Goal: Task Accomplishment & Management: Complete application form

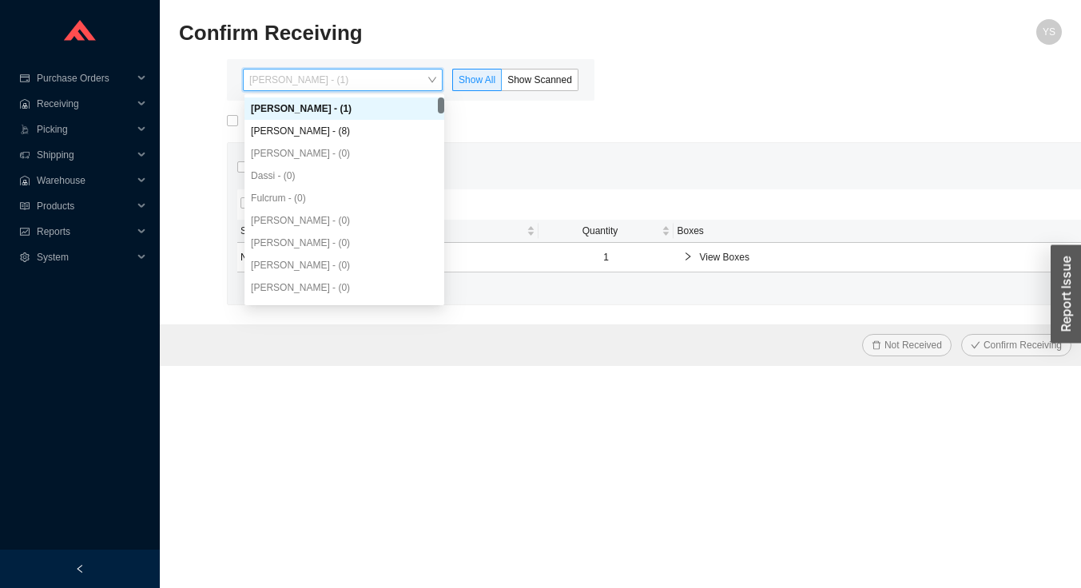
click at [269, 129] on div "[PERSON_NAME] - (8)" at bounding box center [344, 131] width 187 height 14
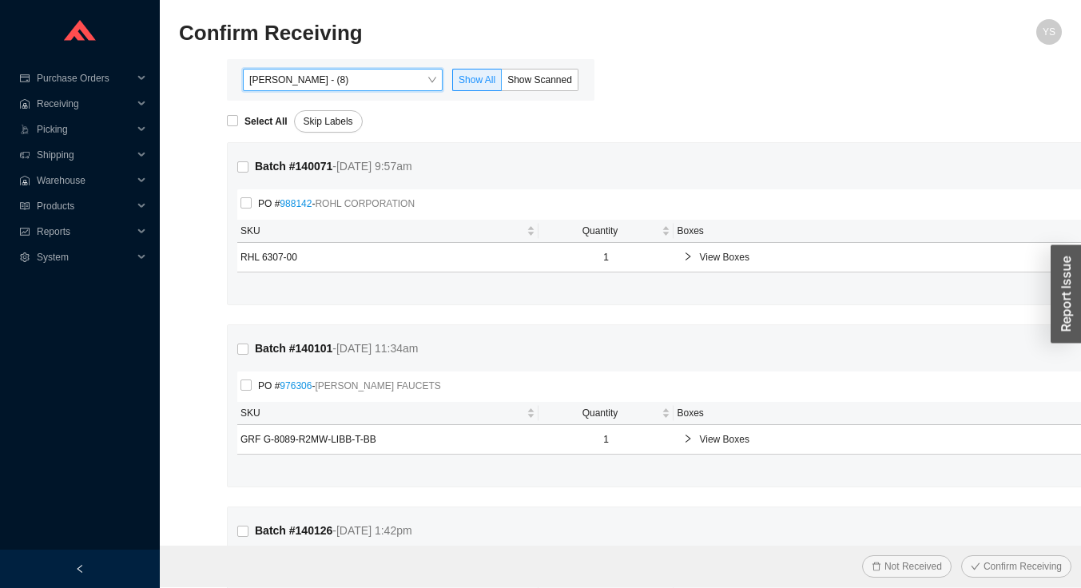
click at [539, 76] on span "Show Scanned" at bounding box center [540, 79] width 65 height 11
click at [502, 83] on input "Show Scanned" at bounding box center [502, 83] width 0 height 0
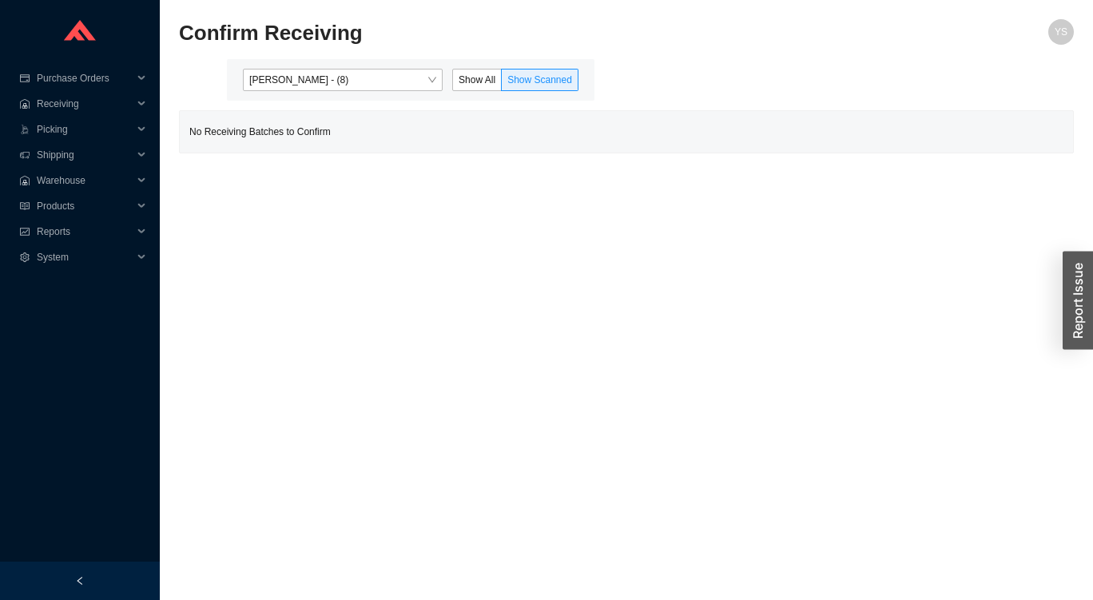
click at [37, 229] on span "Reports" at bounding box center [85, 232] width 96 height 26
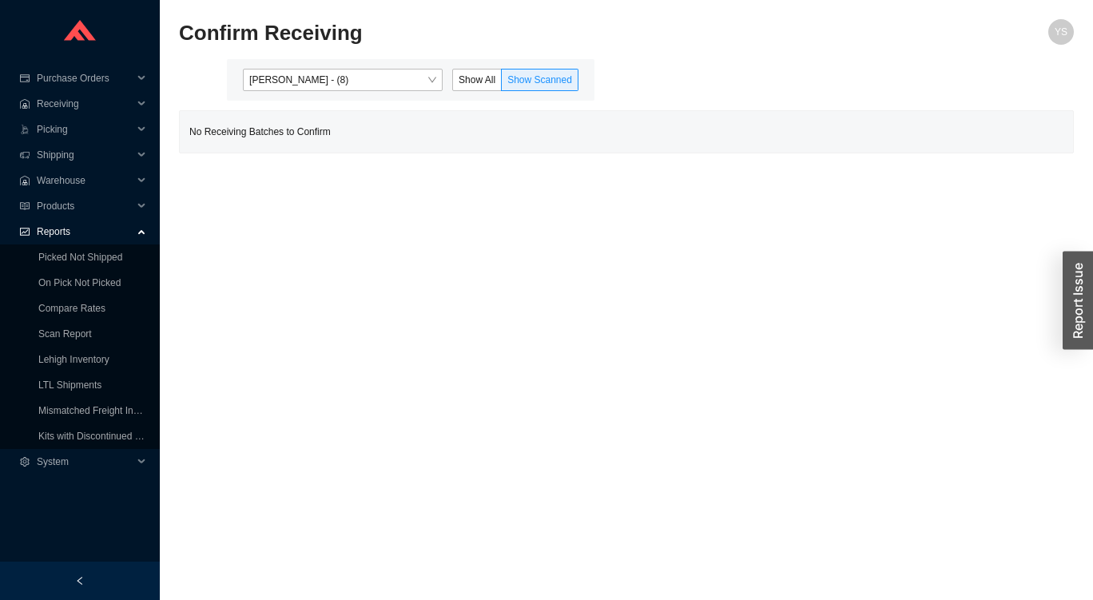
click at [45, 284] on link "On Pick Not Picked" at bounding box center [79, 282] width 82 height 11
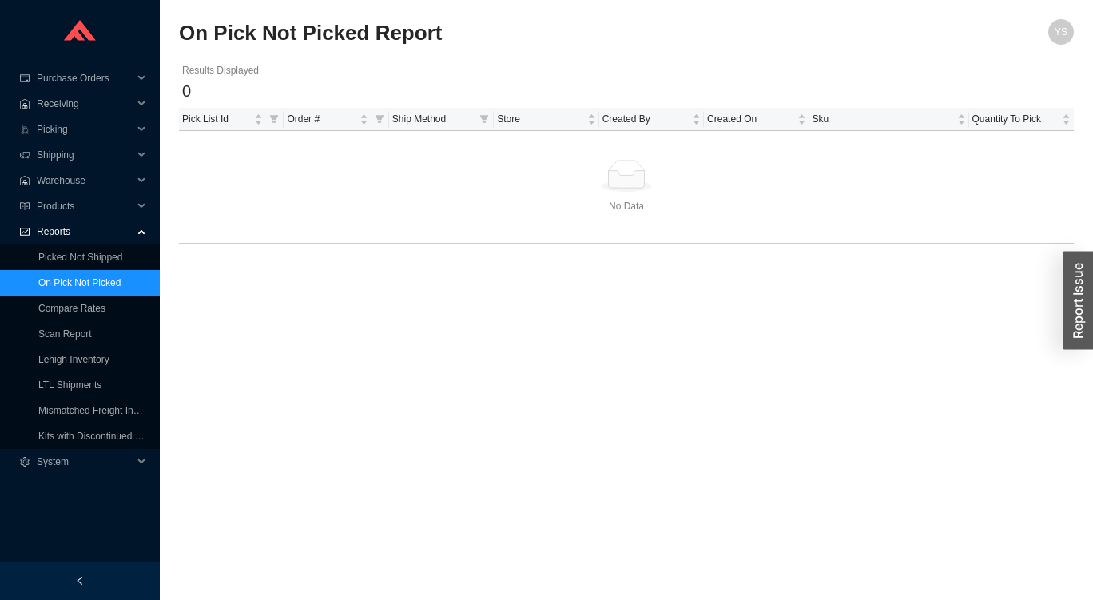
click at [45, 263] on link "Picked Not Shipped" at bounding box center [80, 257] width 84 height 11
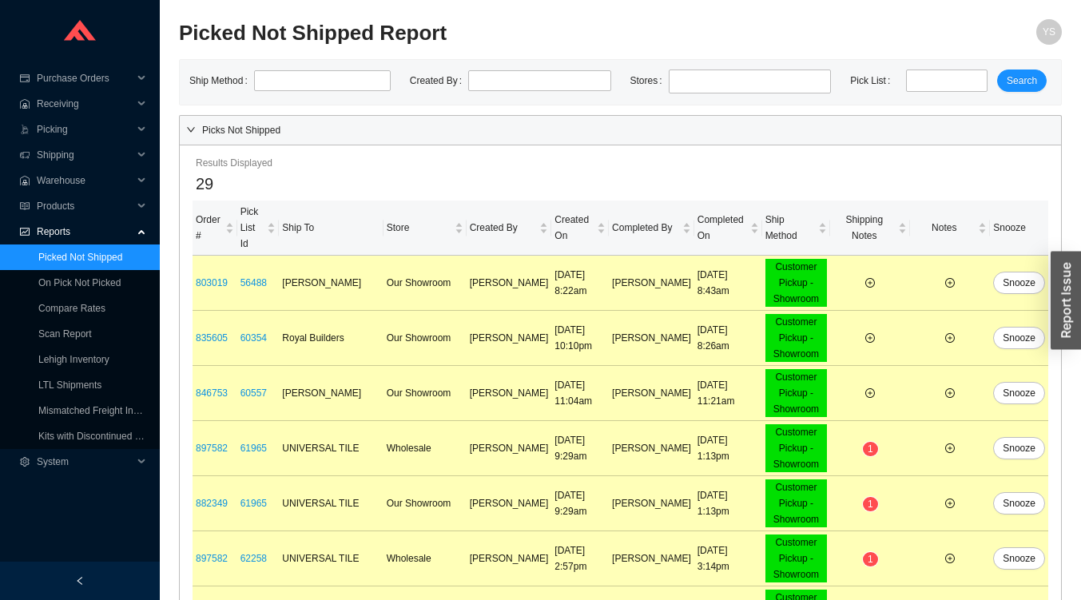
click at [969, 117] on div "Picks Not Shipped" at bounding box center [621, 130] width 882 height 29
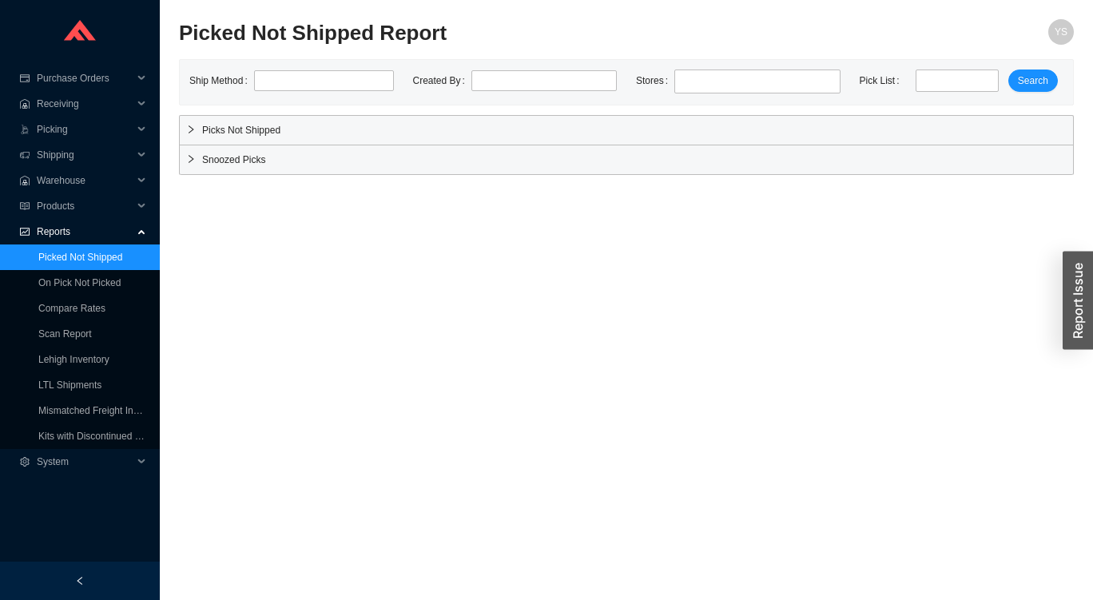
click at [951, 163] on span "Snoozed Picks" at bounding box center [634, 160] width 865 height 16
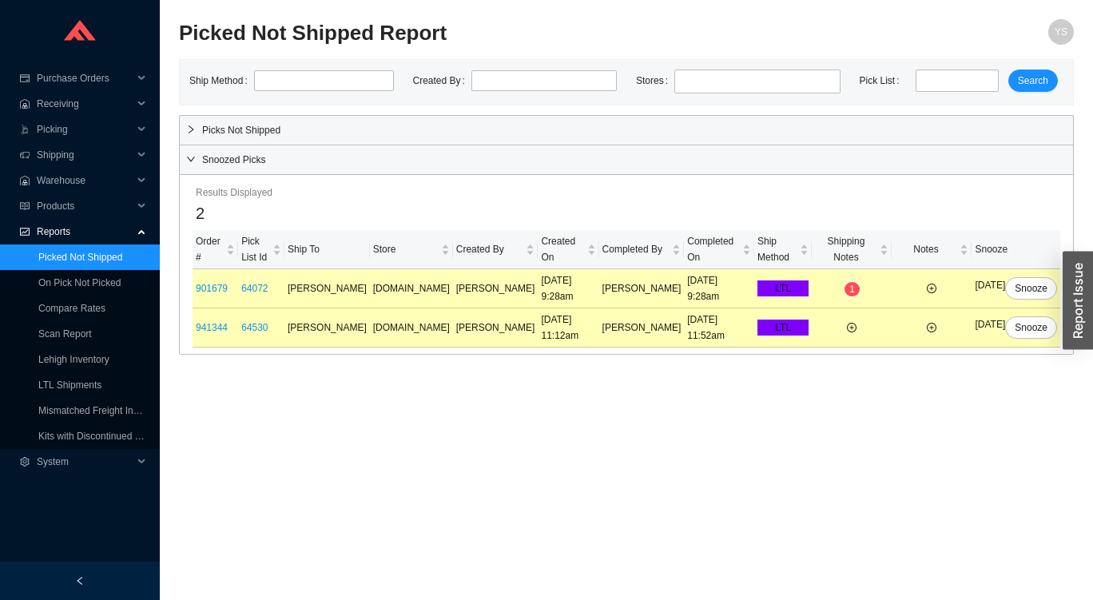
click at [959, 116] on div "Picks Not Shipped" at bounding box center [627, 130] width 894 height 29
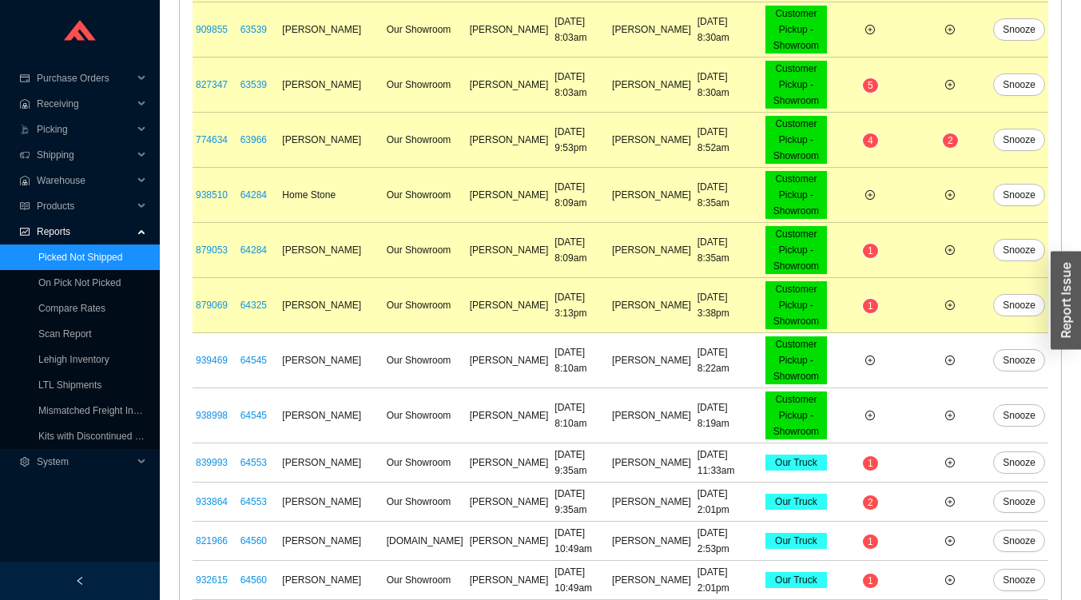
scroll to position [993, 0]
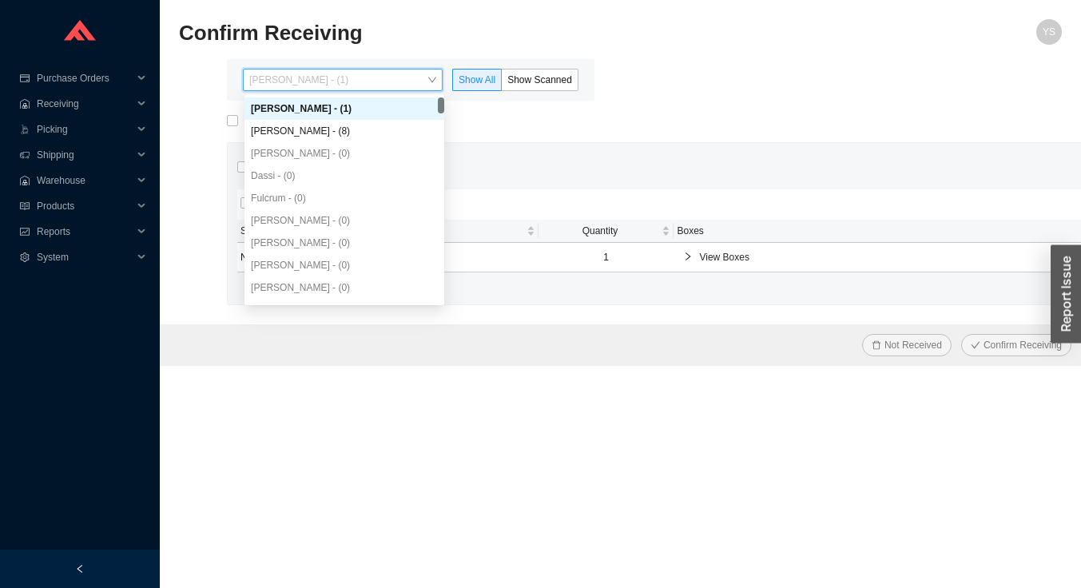
click at [269, 134] on div "[PERSON_NAME] - (8)" at bounding box center [344, 131] width 187 height 14
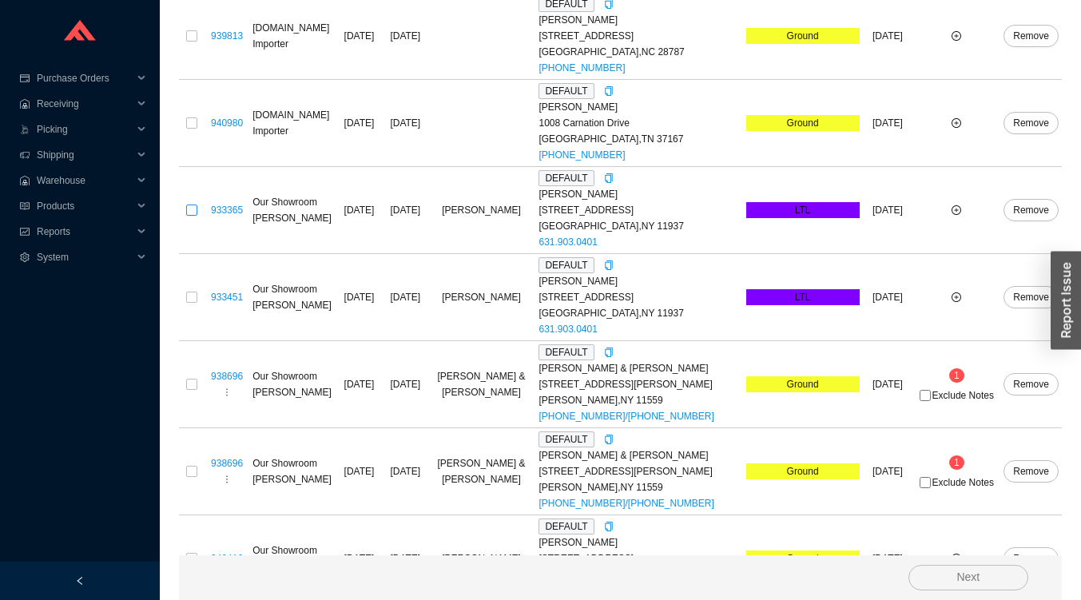
scroll to position [2276, 0]
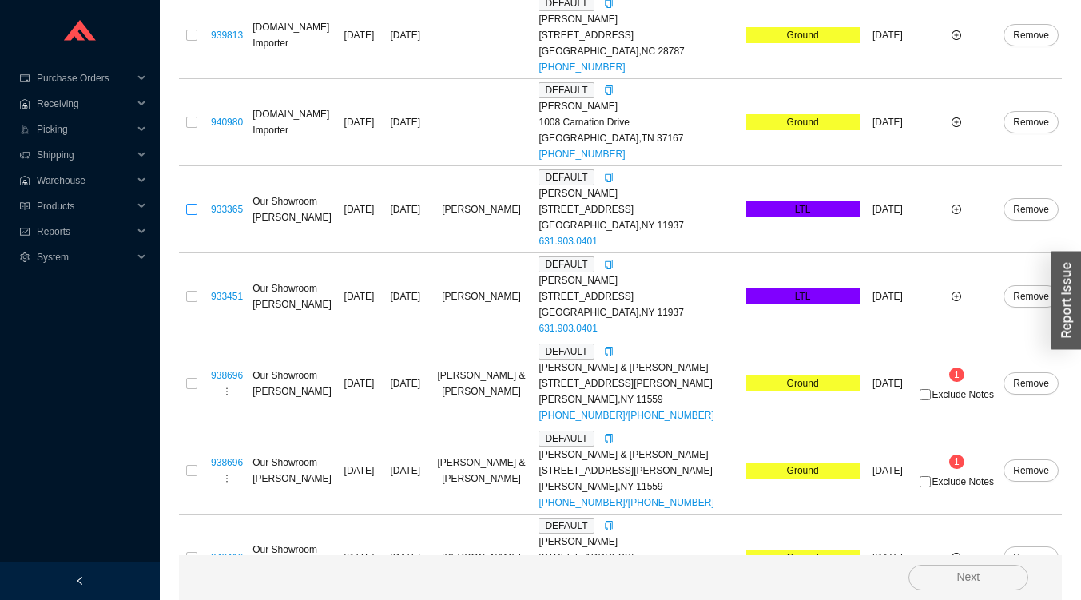
click at [190, 215] on input "checkbox" at bounding box center [191, 209] width 11 height 11
checkbox input "true"
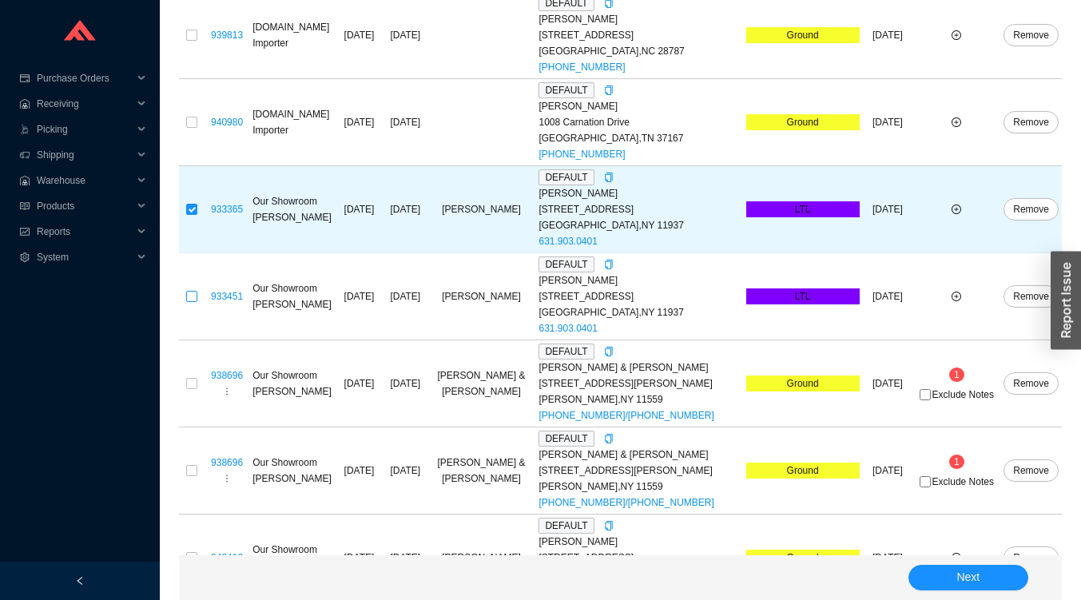
click at [189, 302] on input "checkbox" at bounding box center [191, 296] width 11 height 11
checkbox input "true"
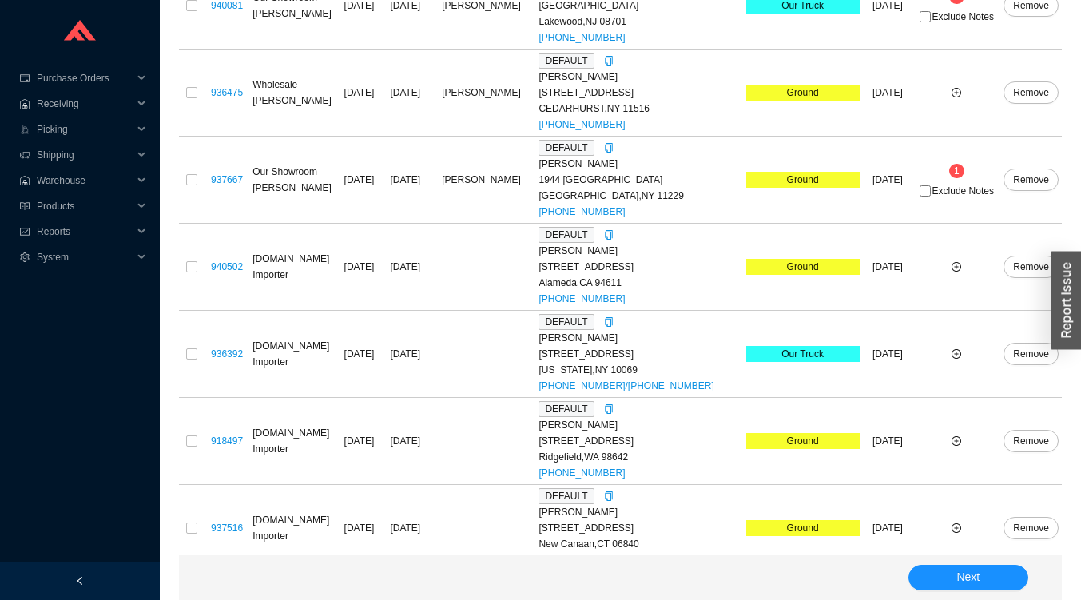
click at [995, 571] on button "Next" at bounding box center [969, 578] width 120 height 26
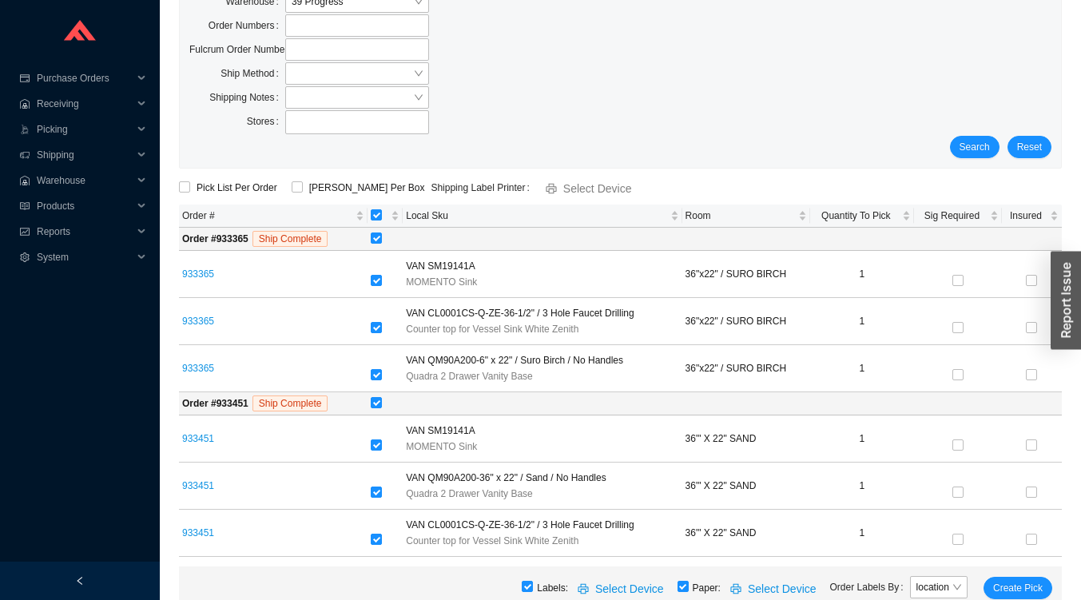
scroll to position [79, 0]
click at [970, 139] on span "Search" at bounding box center [975, 147] width 30 height 16
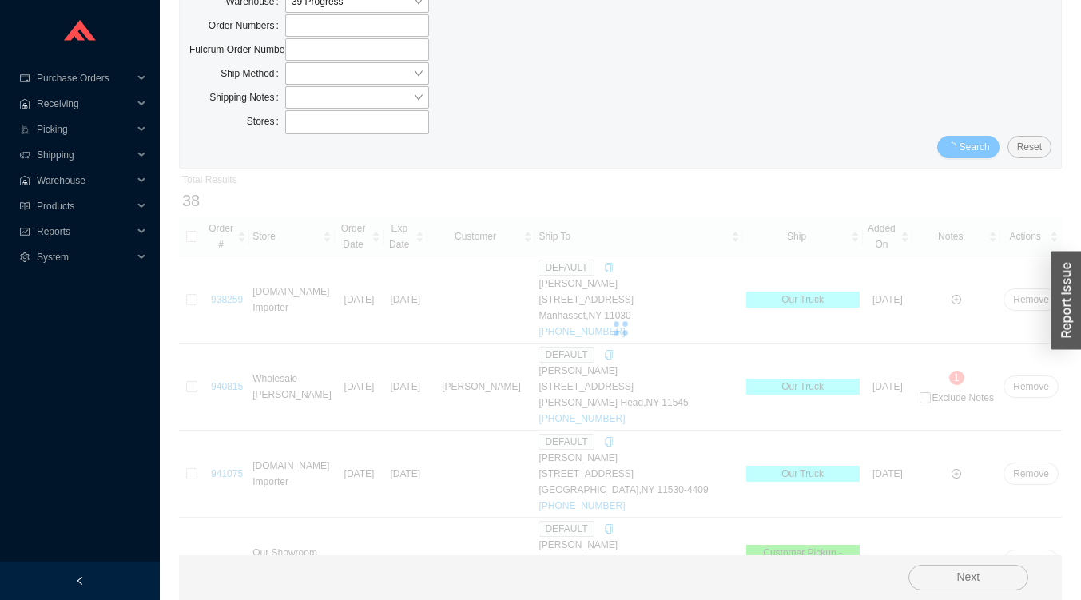
click at [978, 141] on span "Search" at bounding box center [975, 147] width 30 height 16
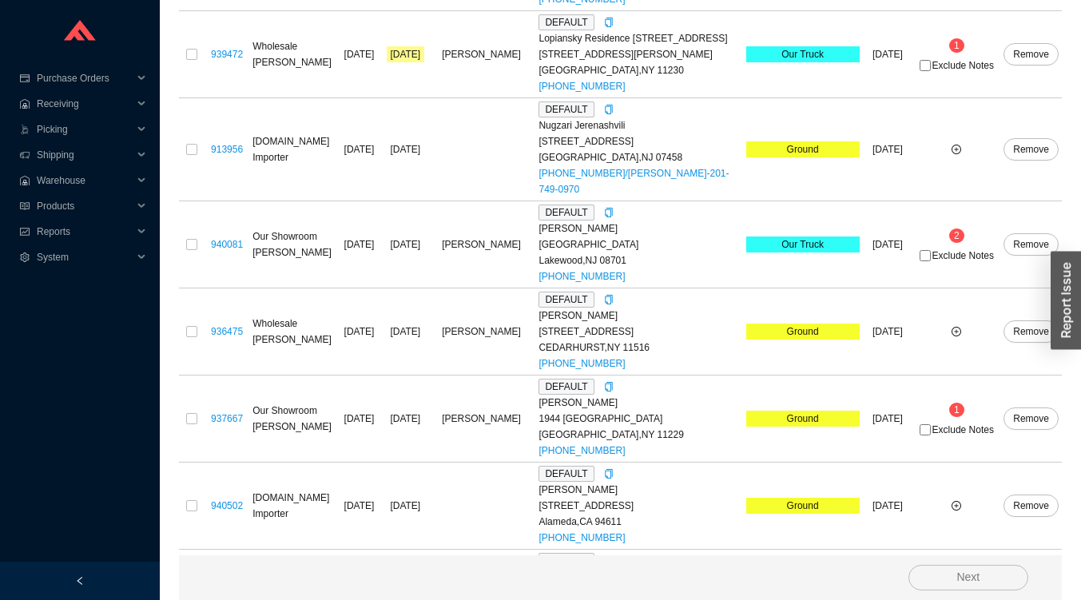
scroll to position [1199, 0]
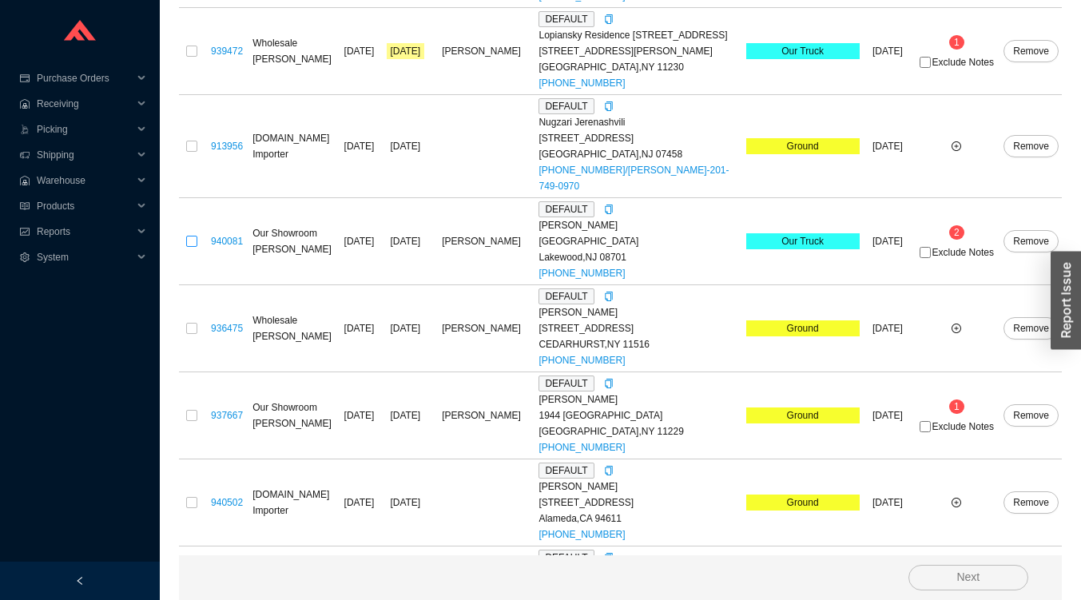
click at [190, 247] on input "checkbox" at bounding box center [191, 241] width 11 height 11
checkbox input "true"
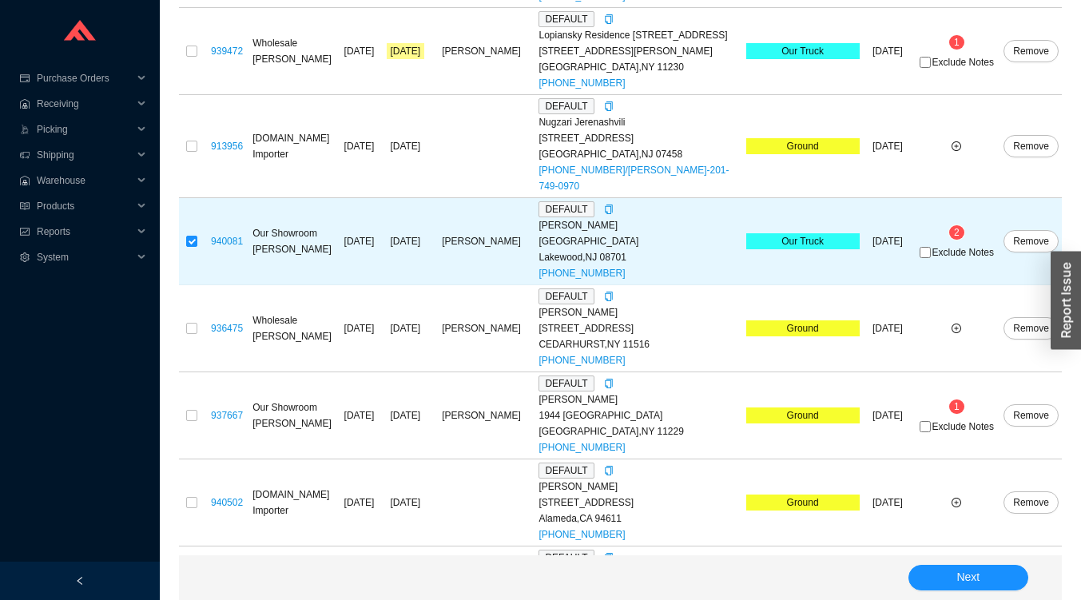
click at [950, 257] on span "Exclude Notes" at bounding box center [964, 253] width 62 height 10
click at [931, 258] on input "Exclude Notes" at bounding box center [925, 252] width 11 height 11
checkbox input "true"
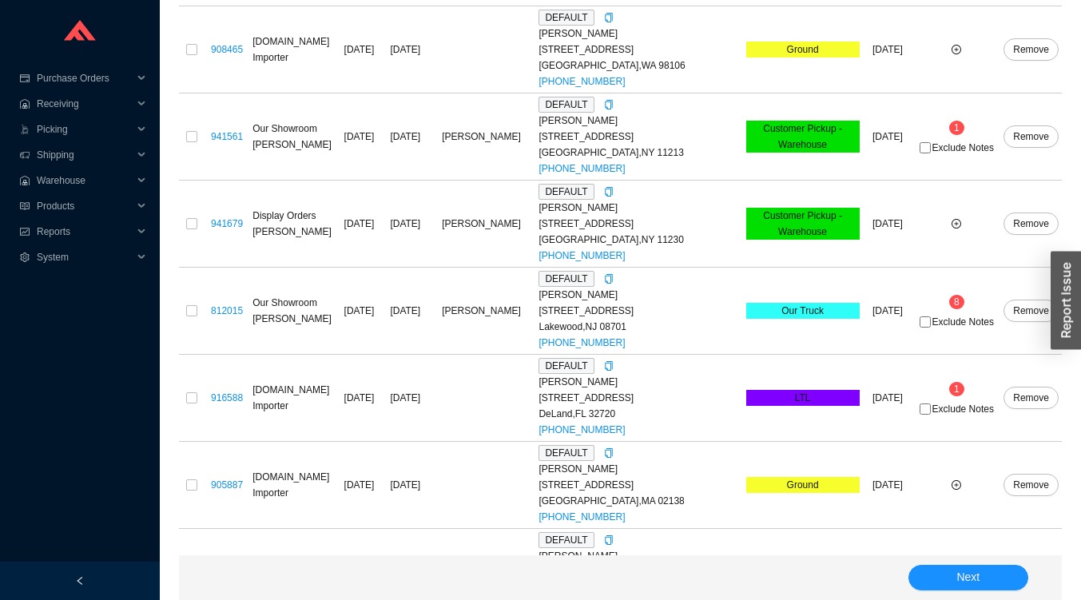
scroll to position [2876, 0]
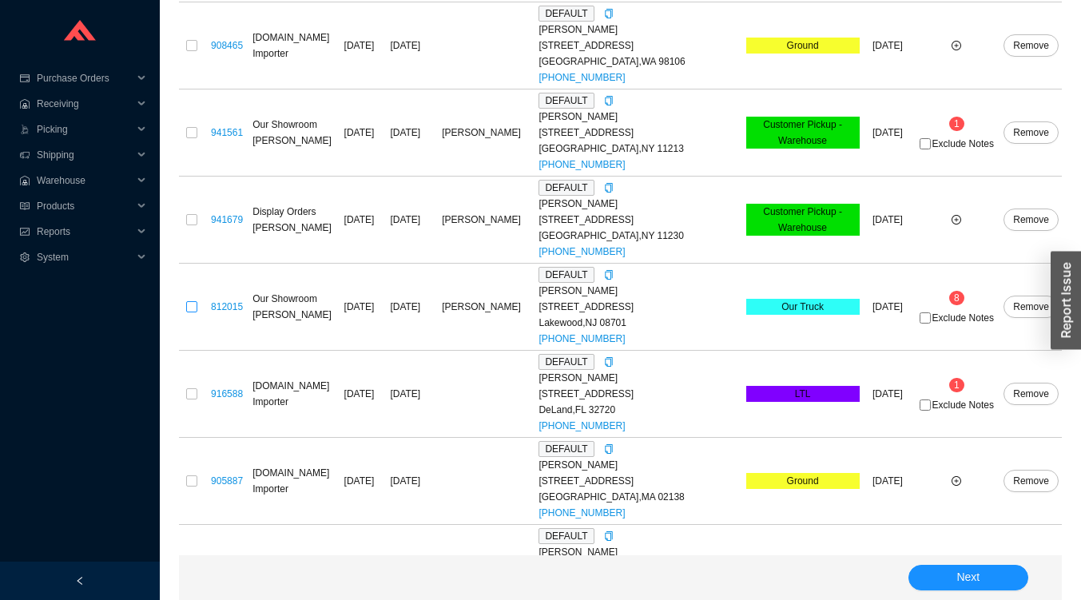
click at [186, 313] on input "checkbox" at bounding box center [191, 306] width 11 height 11
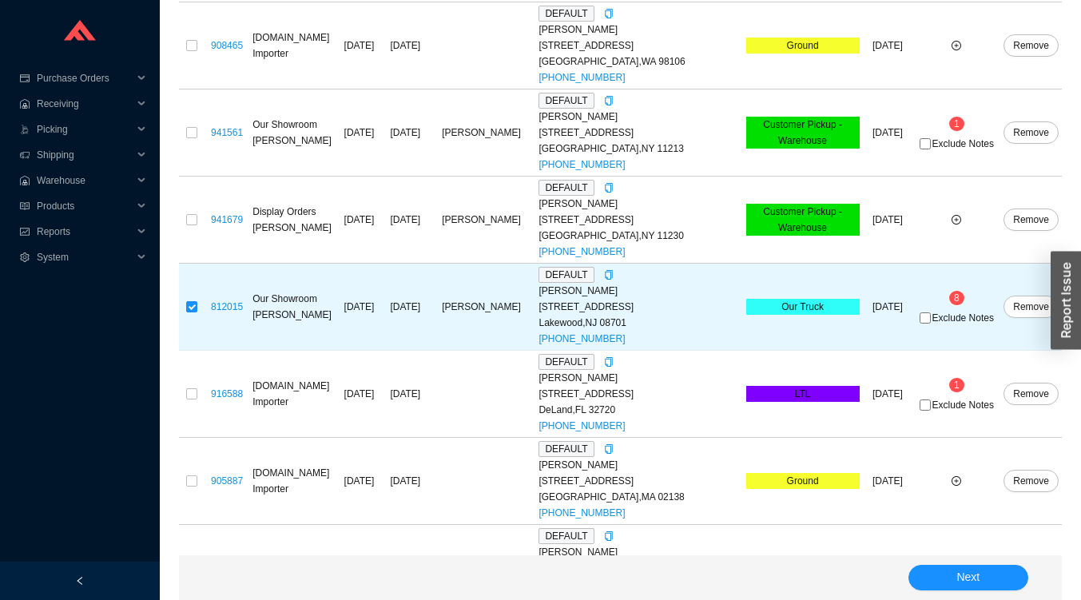
click at [190, 313] on input "checkbox" at bounding box center [191, 306] width 11 height 11
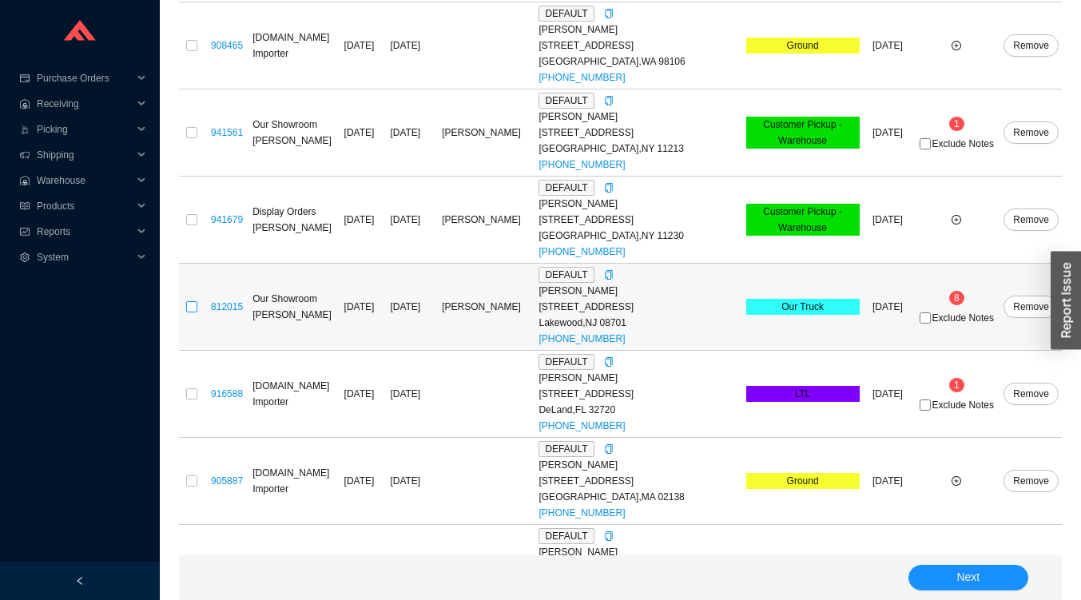
click at [189, 313] on input "checkbox" at bounding box center [191, 306] width 11 height 11
checkbox input "true"
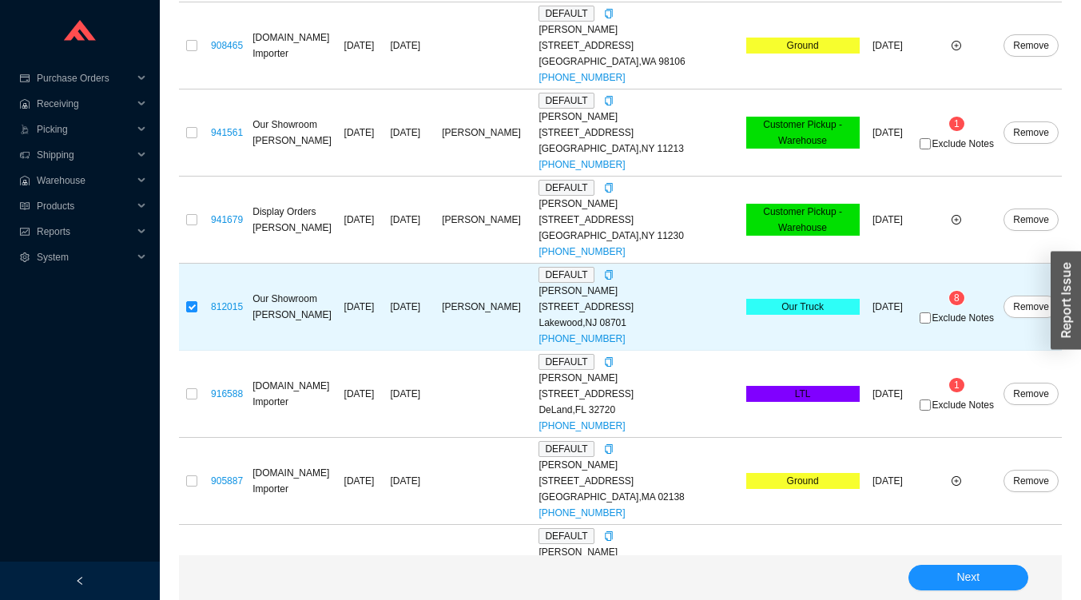
click at [957, 323] on span "Exclude Notes" at bounding box center [964, 318] width 62 height 10
click at [931, 324] on input "Exclude Notes" at bounding box center [925, 318] width 11 height 11
checkbox input "true"
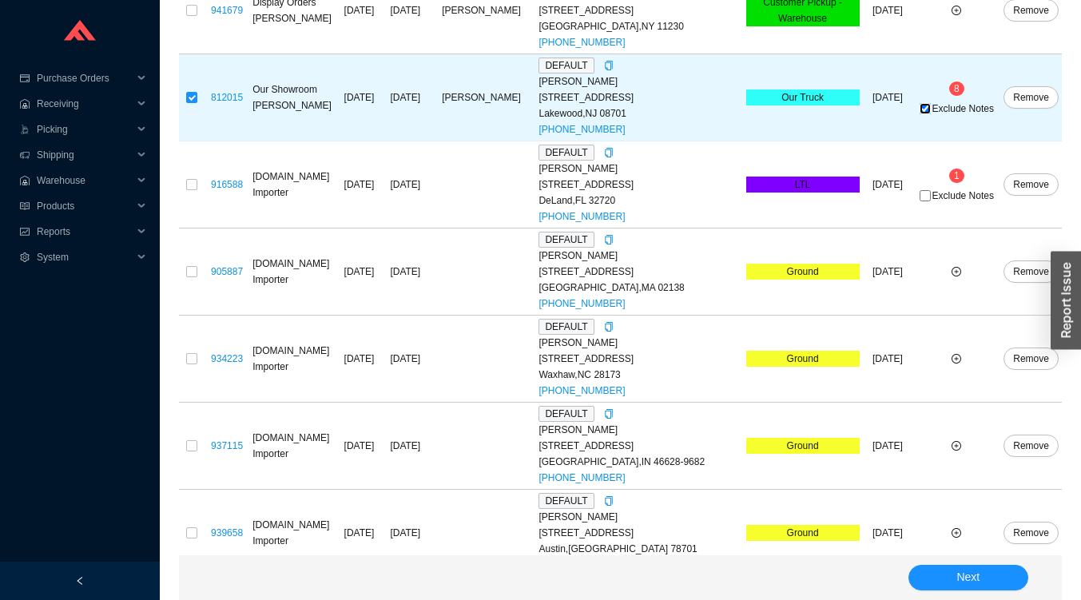
scroll to position [3139, 0]
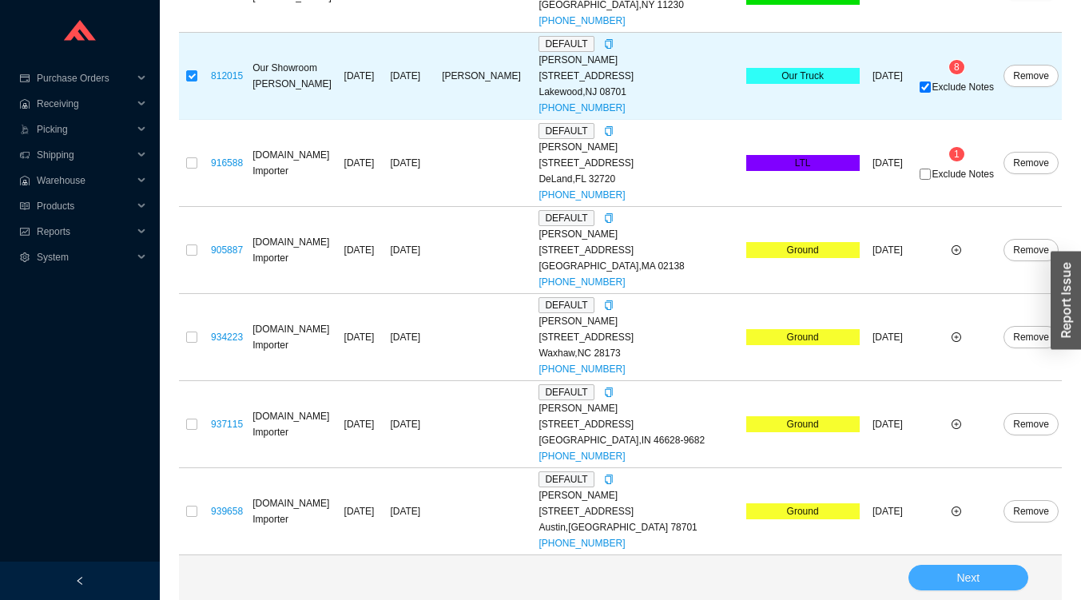
click at [993, 568] on button "Next" at bounding box center [969, 578] width 120 height 26
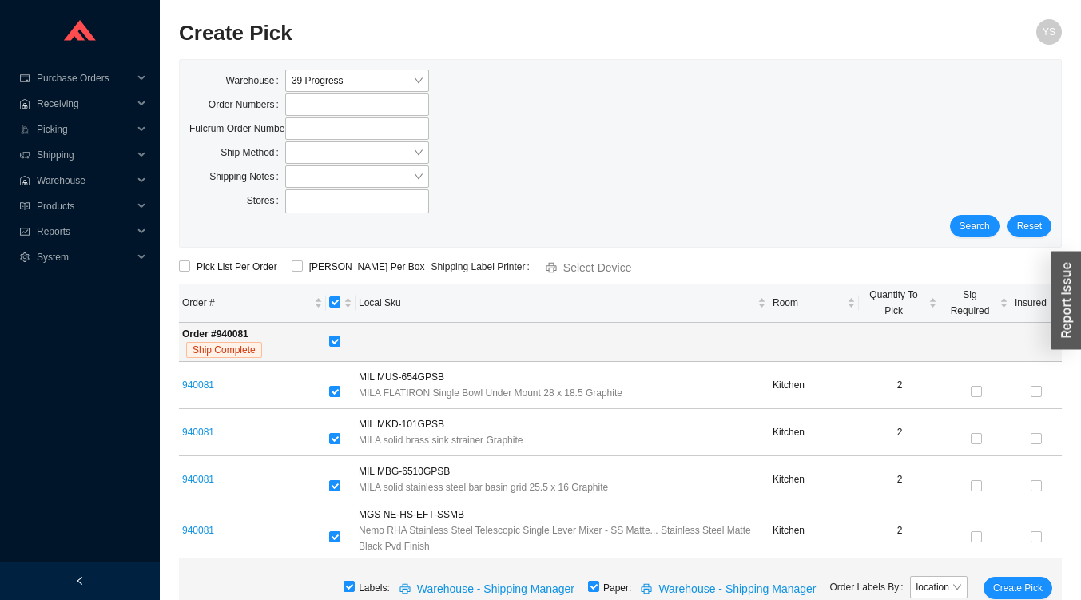
click at [39, 232] on span "Reports" at bounding box center [85, 232] width 96 height 26
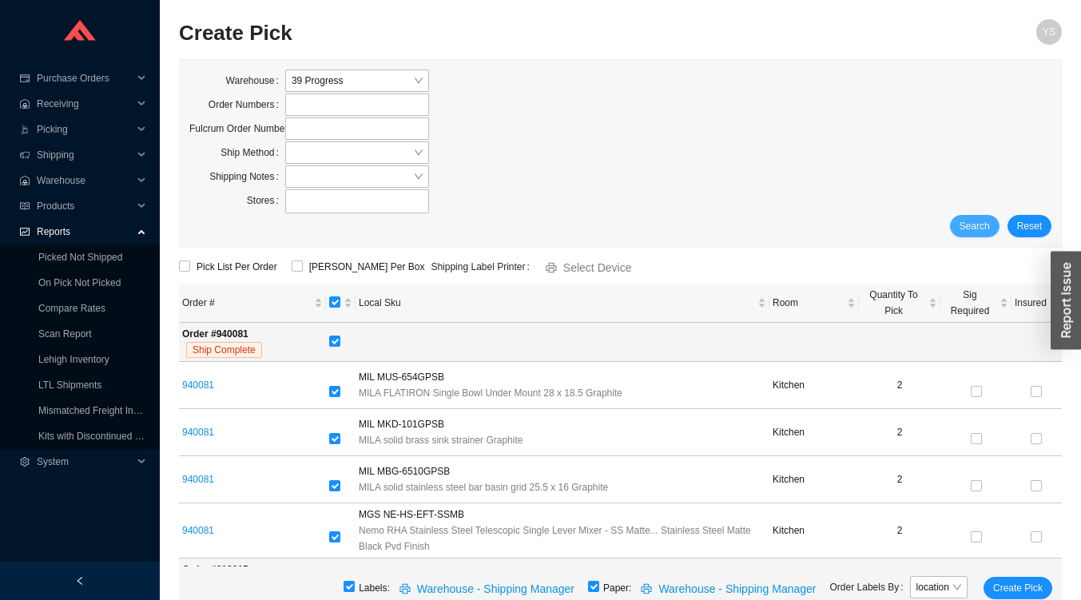
click at [990, 227] on span "Search" at bounding box center [975, 226] width 30 height 16
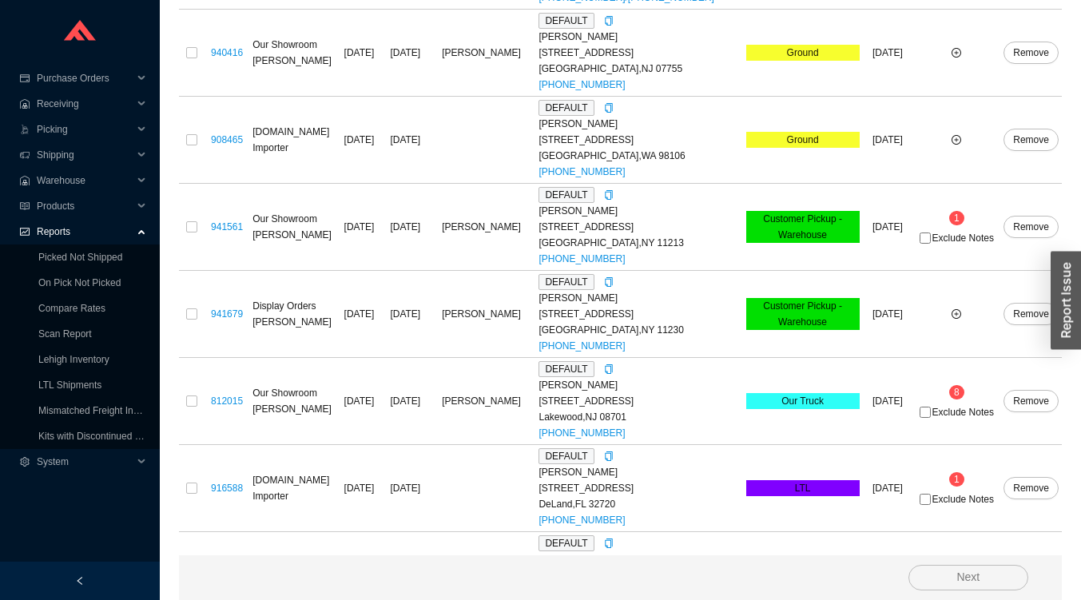
scroll to position [2782, 0]
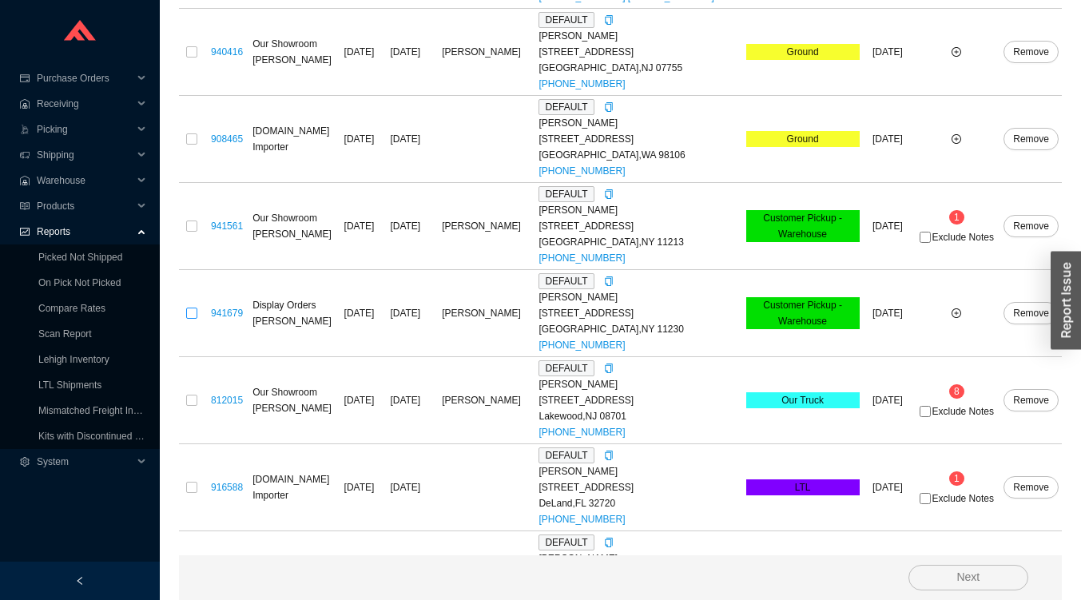
click at [189, 319] on input "checkbox" at bounding box center [191, 313] width 11 height 11
checkbox input "true"
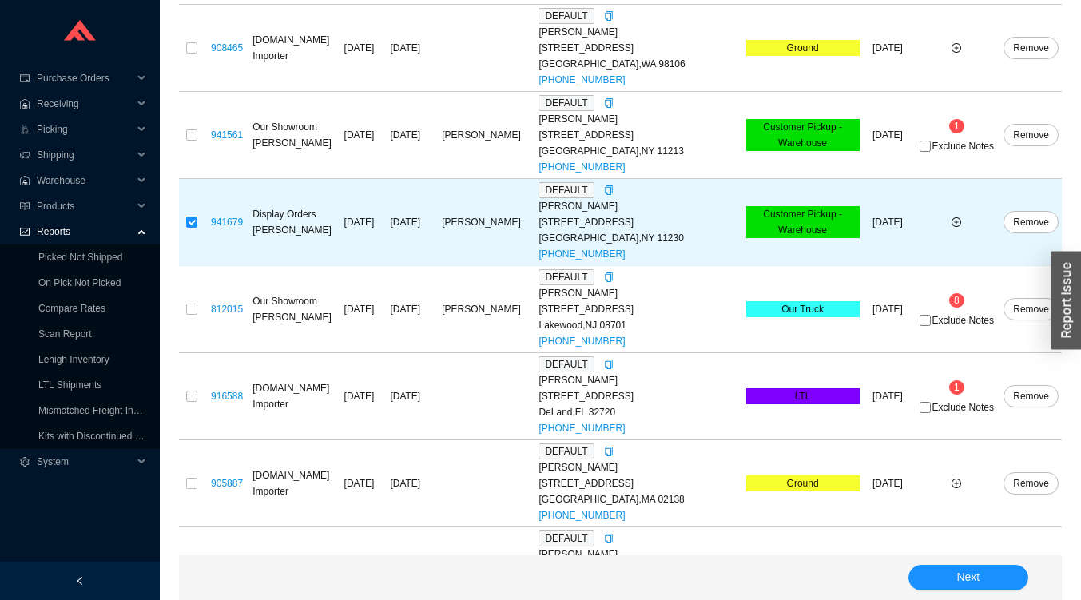
scroll to position [2885, 0]
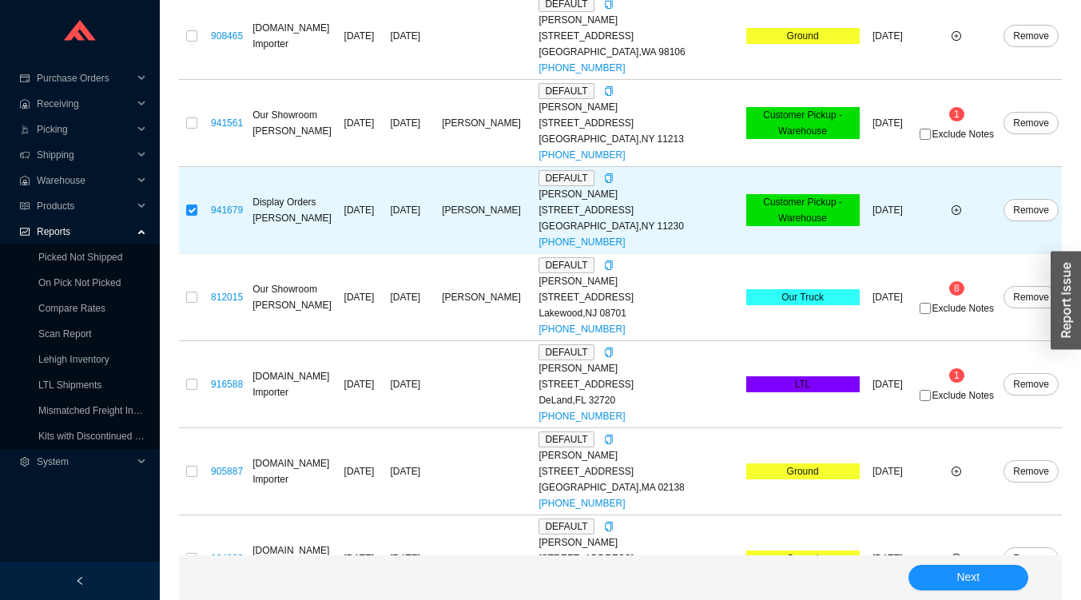
click at [192, 392] on label at bounding box center [191, 384] width 11 height 16
click at [192, 390] on input "checkbox" at bounding box center [191, 384] width 11 height 11
checkbox input "true"
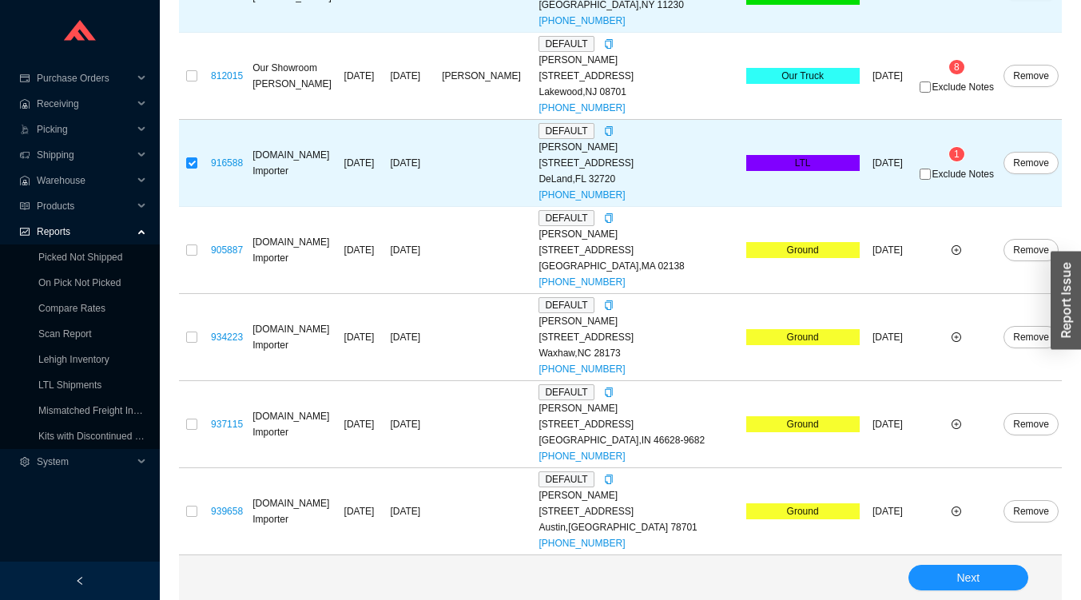
scroll to position [3139, 0]
click at [1002, 577] on button "Next" at bounding box center [969, 578] width 120 height 26
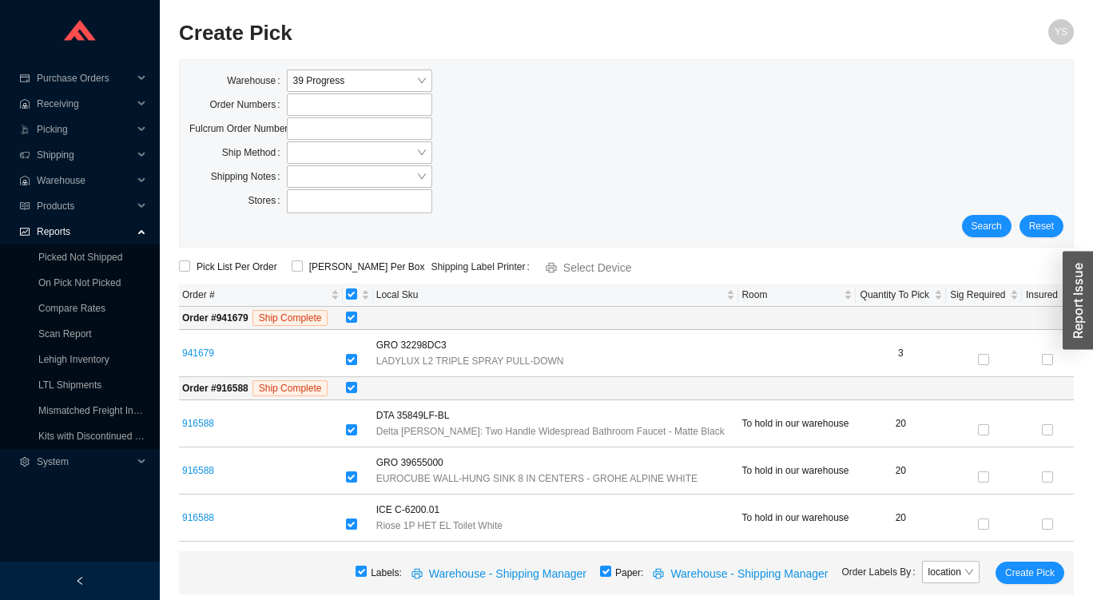
click at [204, 471] on link "916588" at bounding box center [198, 470] width 32 height 11
click at [981, 218] on span "Search" at bounding box center [987, 226] width 30 height 16
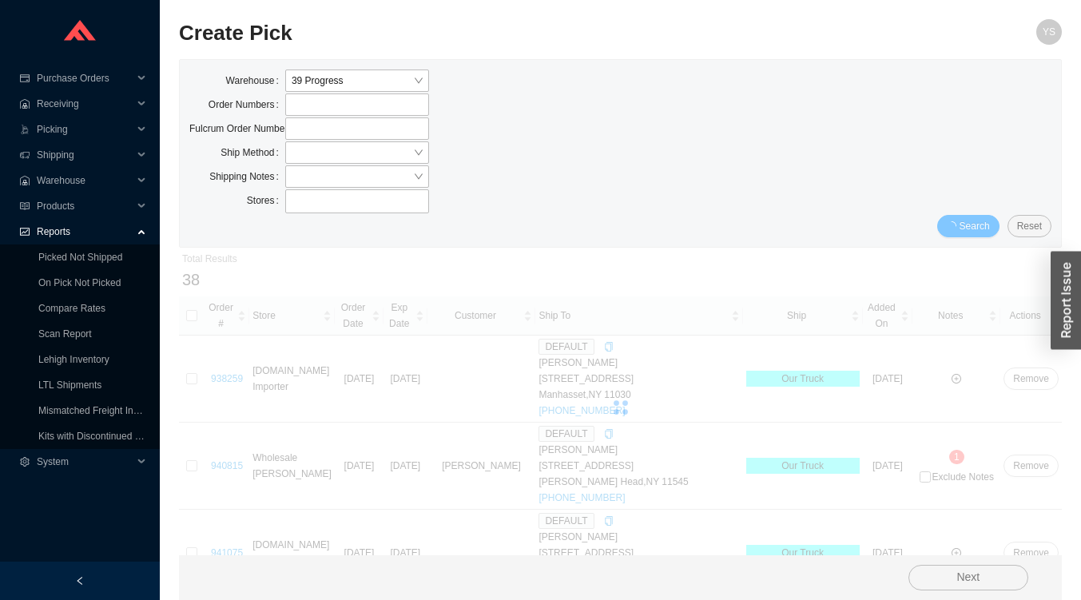
click at [982, 232] on span "Search" at bounding box center [975, 226] width 30 height 16
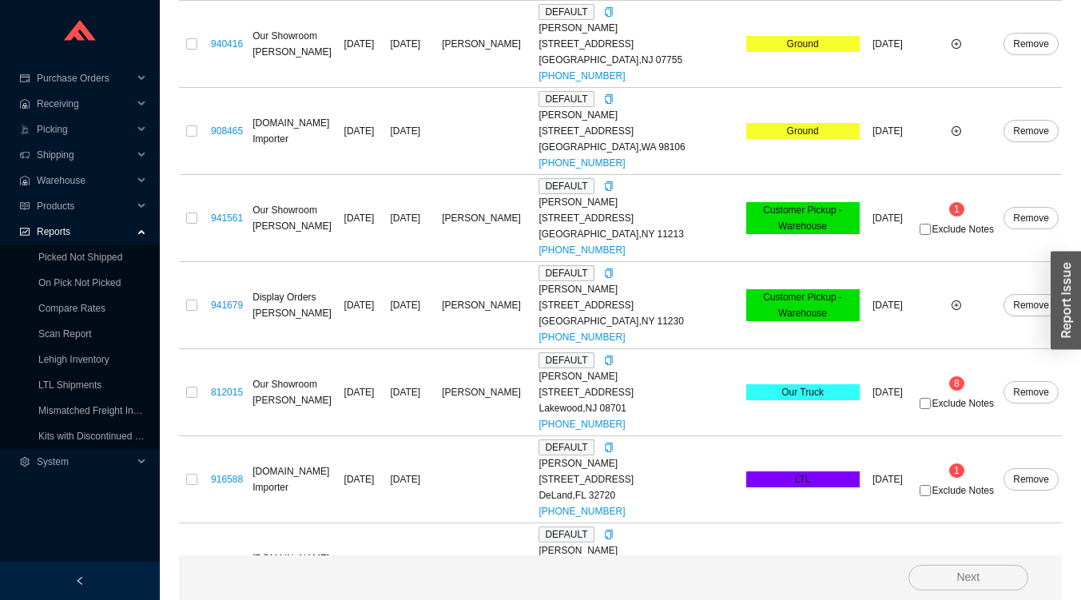
scroll to position [2790, 0]
click at [191, 224] on input "checkbox" at bounding box center [191, 218] width 11 height 11
checkbox input "true"
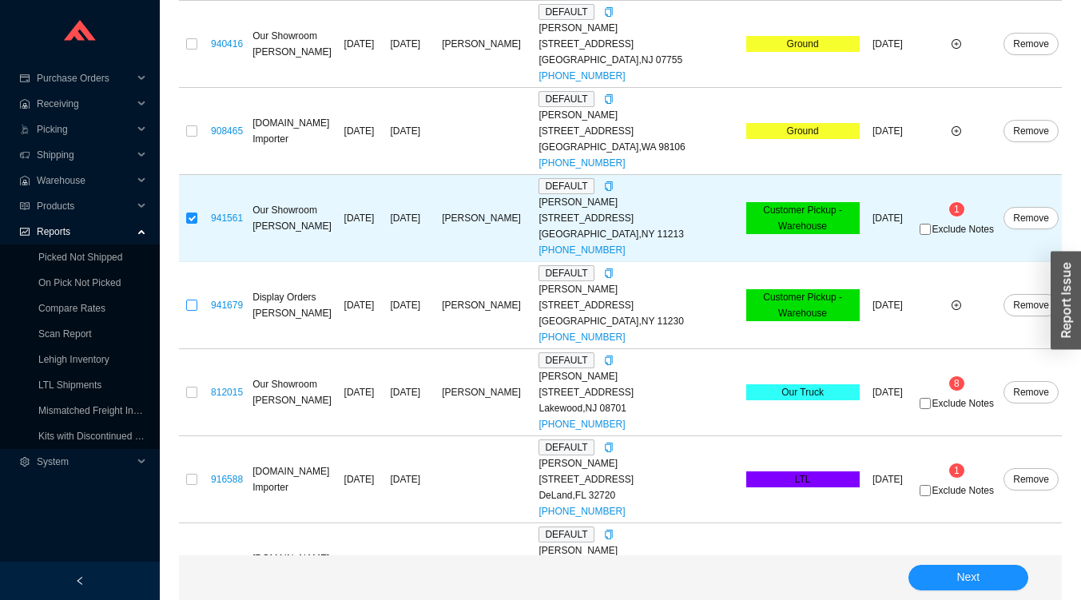
click at [187, 311] on input "checkbox" at bounding box center [191, 305] width 11 height 11
checkbox input "true"
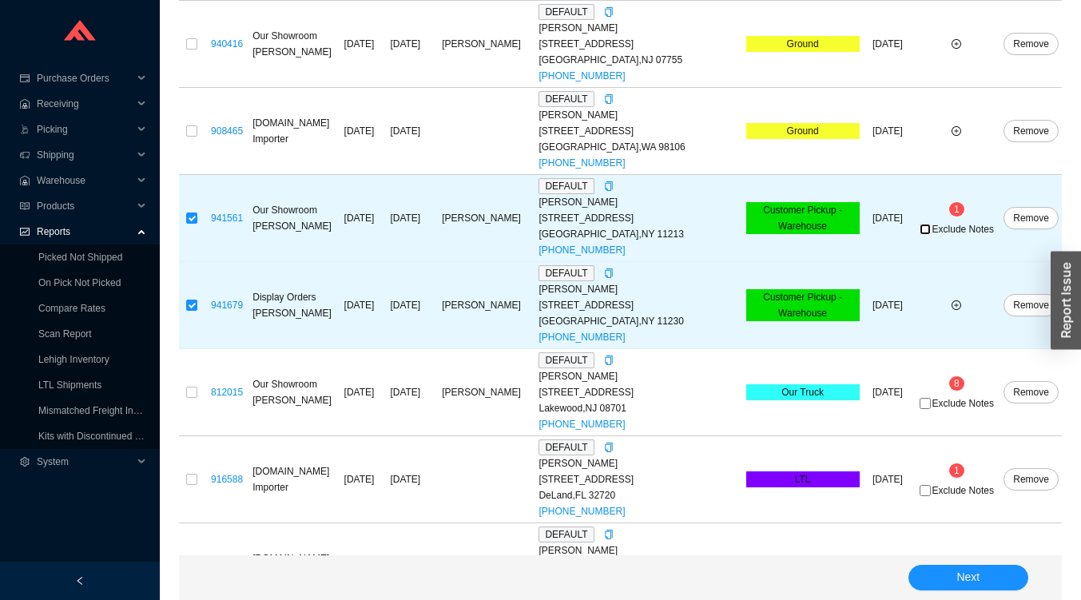
click at [931, 235] on input "Exclude Notes" at bounding box center [925, 229] width 11 height 11
checkbox input "true"
click at [958, 215] on span "1" at bounding box center [957, 209] width 6 height 11
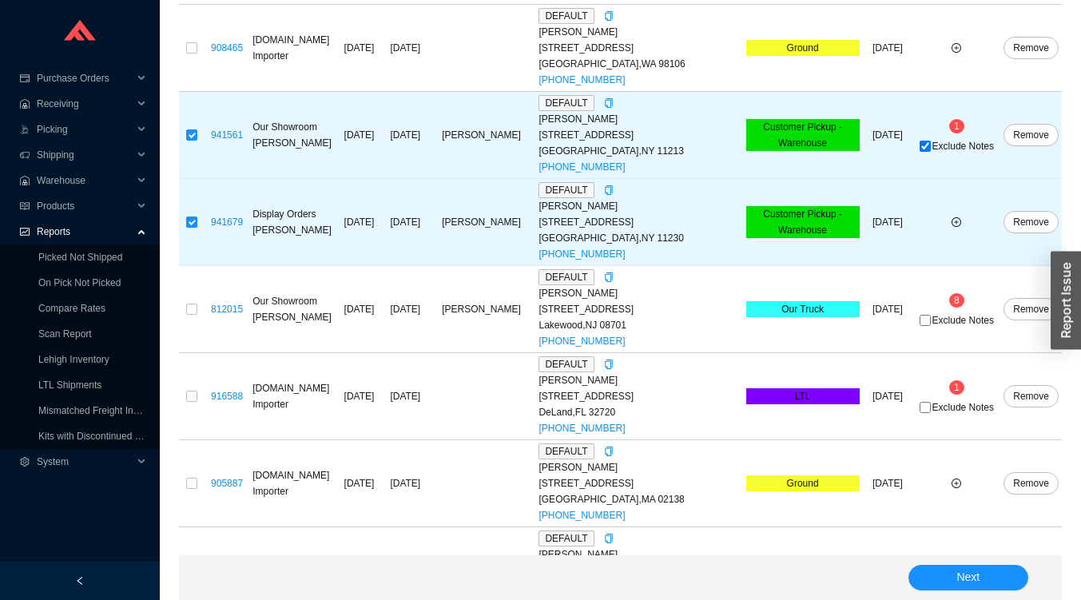
scroll to position [2879, 0]
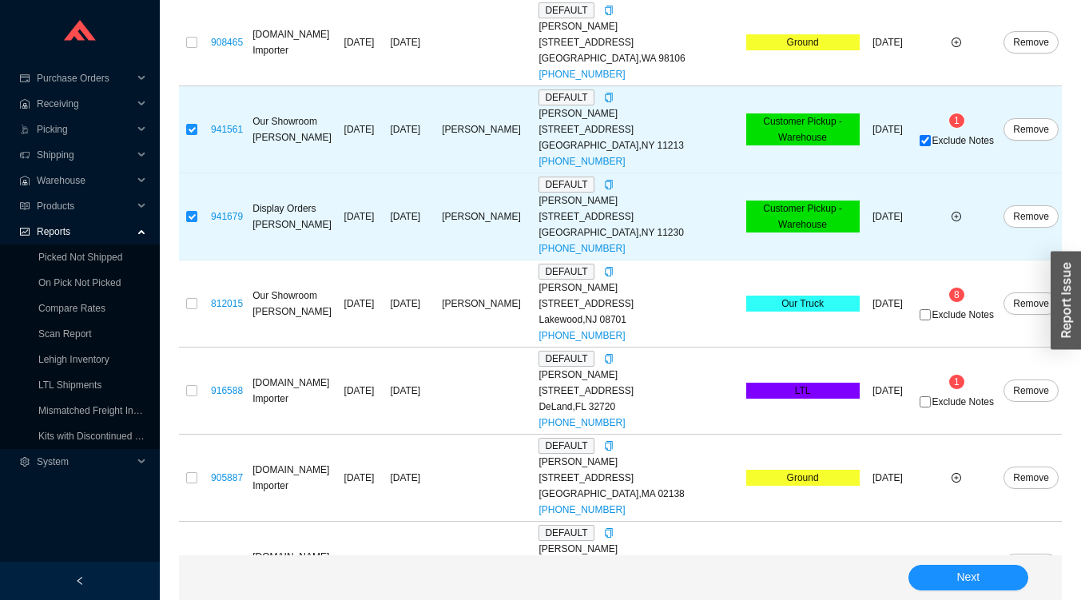
click at [955, 302] on sup "8" at bounding box center [957, 295] width 15 height 14
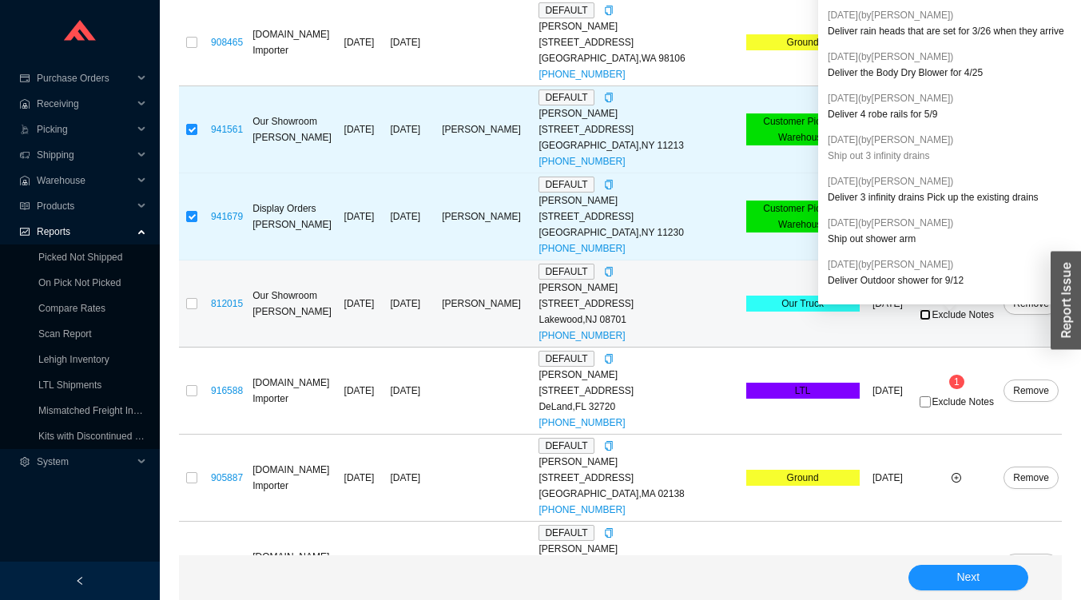
click at [931, 321] on input "Exclude Notes" at bounding box center [925, 314] width 11 height 11
checkbox input "true"
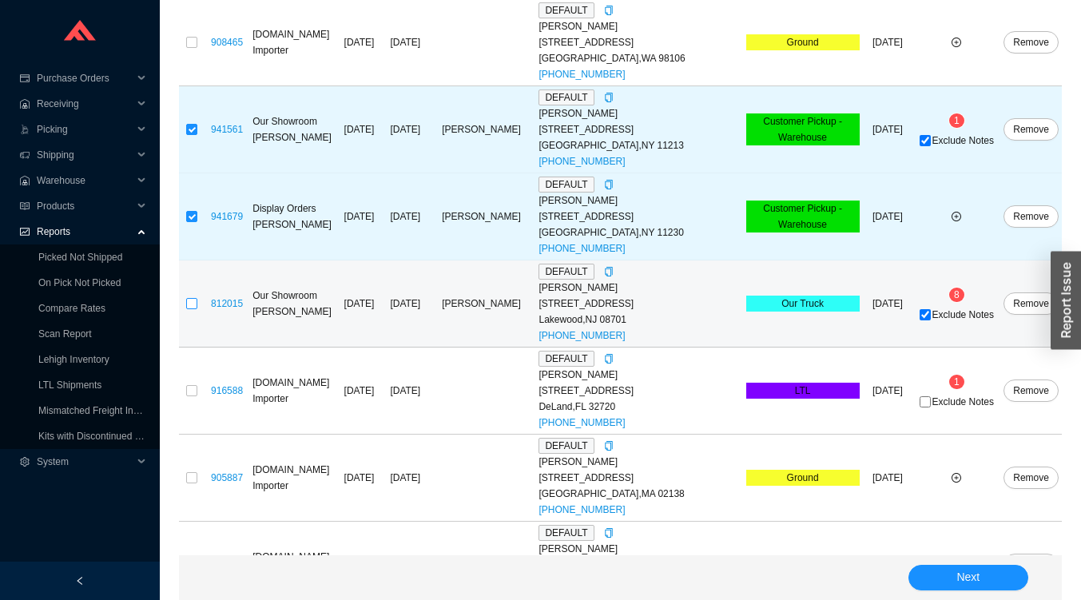
click at [192, 309] on input "checkbox" at bounding box center [191, 303] width 11 height 11
checkbox input "true"
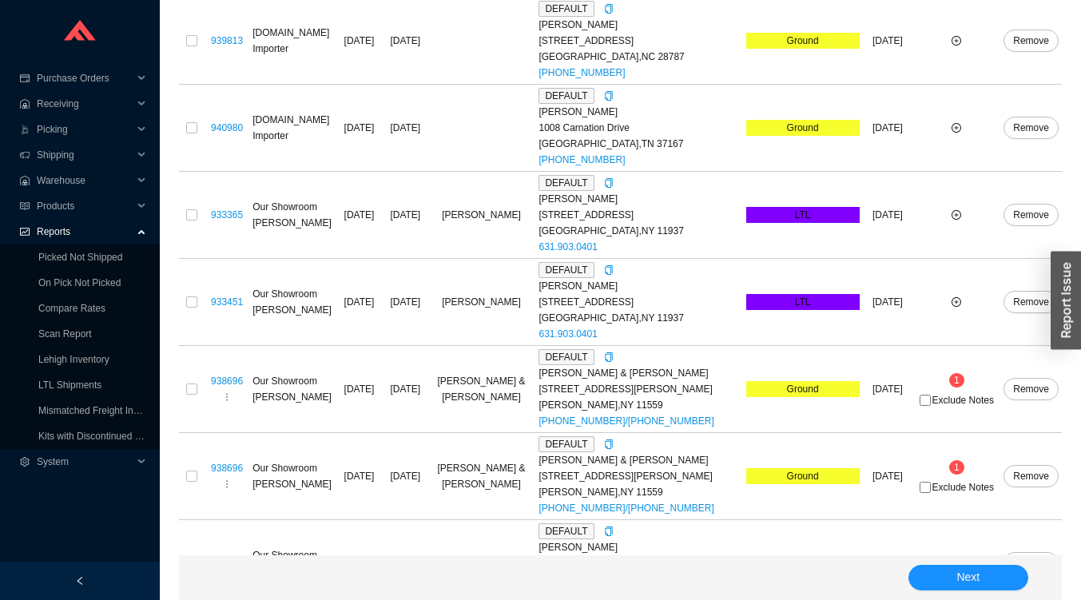
scroll to position [2268, 0]
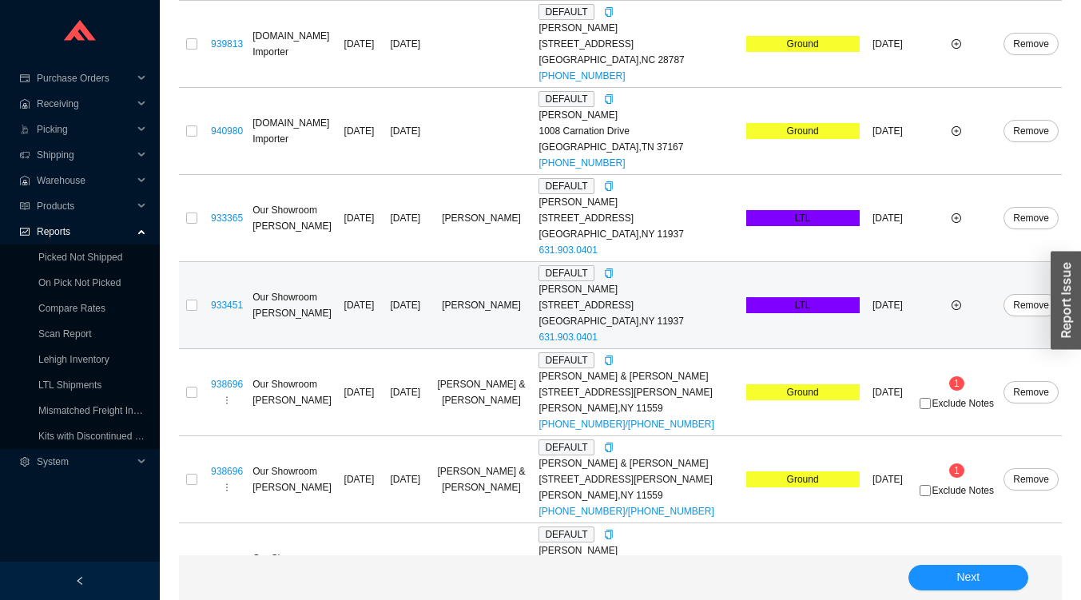
click at [962, 216] on td at bounding box center [957, 218] width 88 height 87
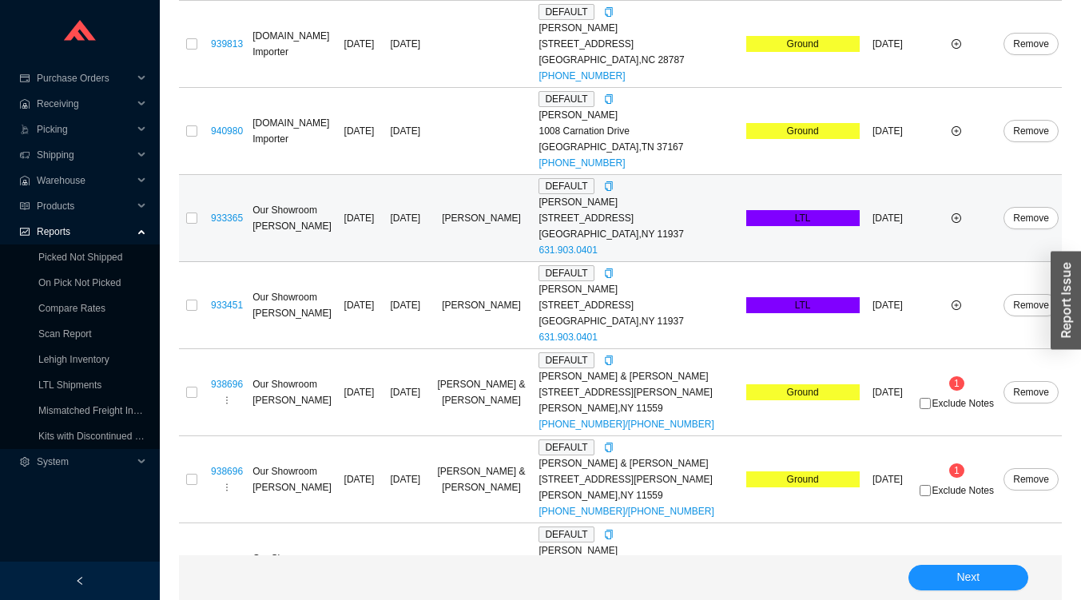
click at [217, 224] on link "933365" at bounding box center [227, 218] width 32 height 11
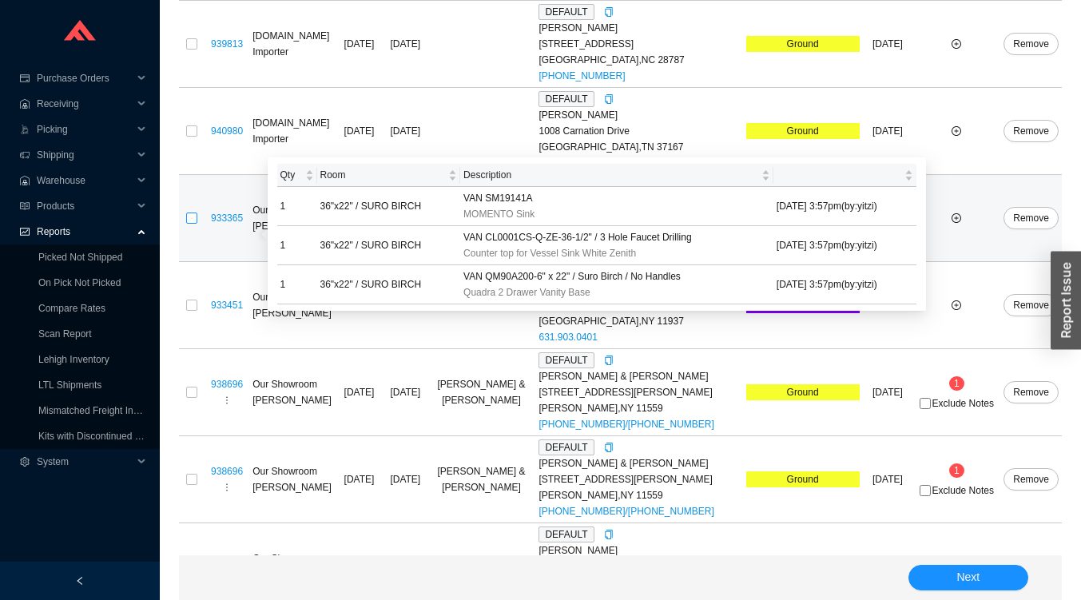
click at [195, 224] on input "checkbox" at bounding box center [191, 218] width 11 height 11
checkbox input "true"
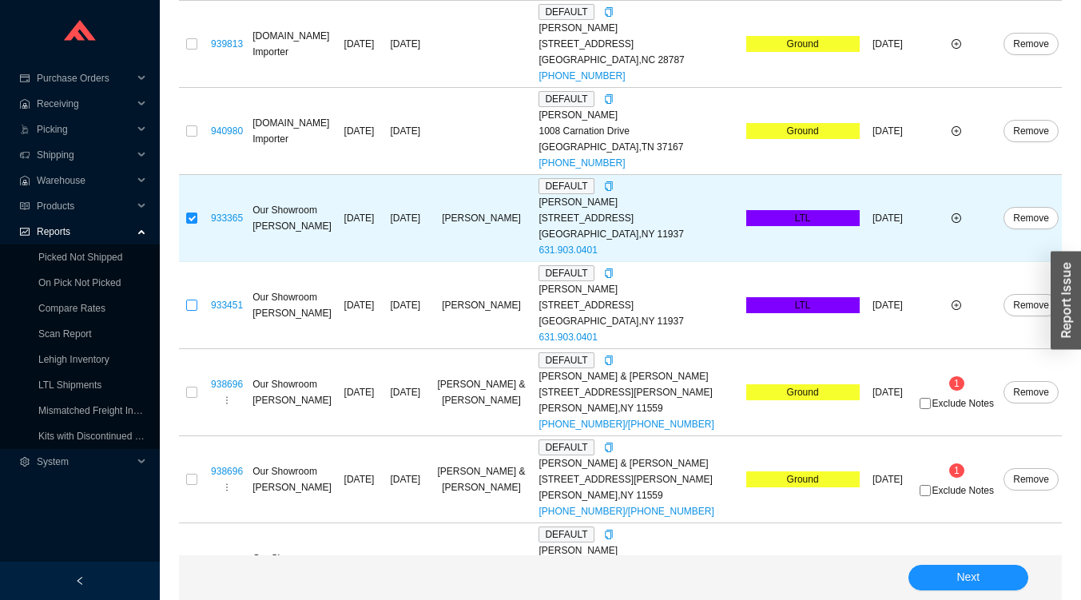
click at [189, 311] on input "checkbox" at bounding box center [191, 305] width 11 height 11
checkbox input "true"
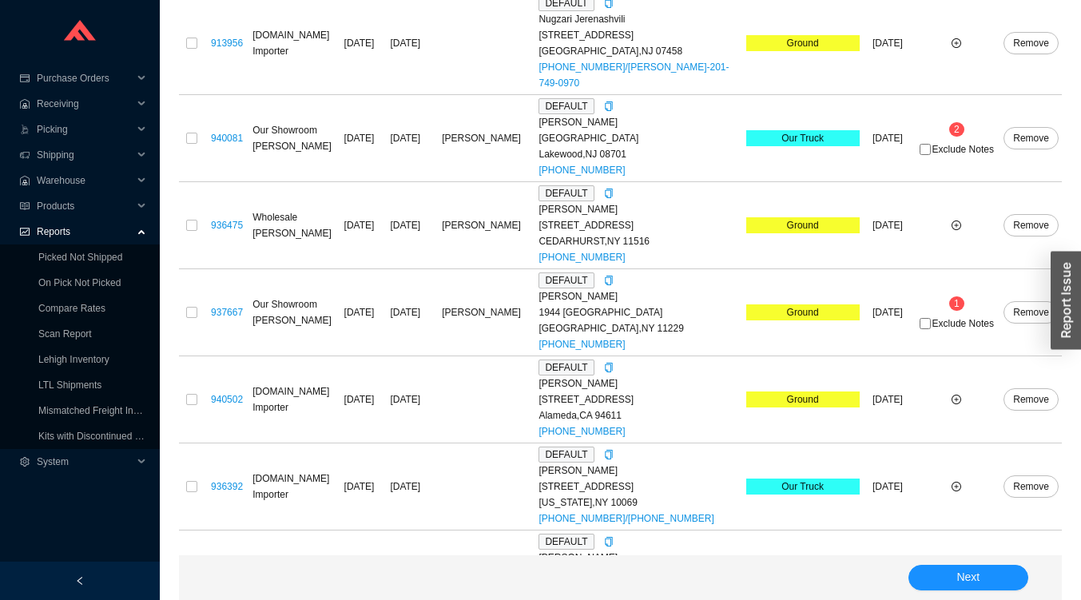
scroll to position [1297, 0]
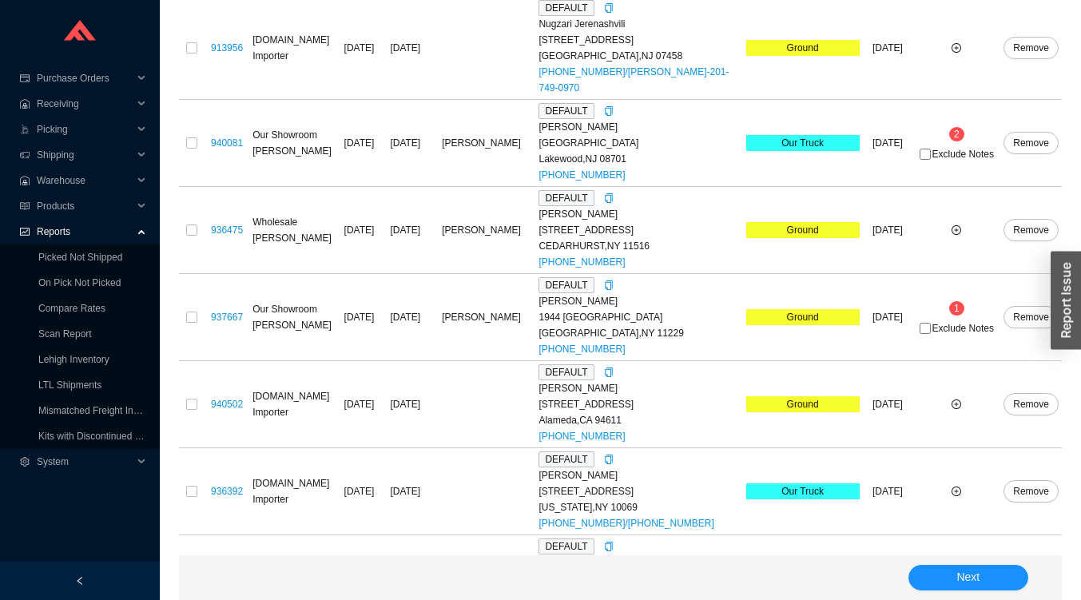
click at [949, 159] on span "Exclude Notes" at bounding box center [964, 154] width 62 height 10
click at [931, 160] on input "Exclude Notes" at bounding box center [925, 154] width 11 height 11
checkbox input "true"
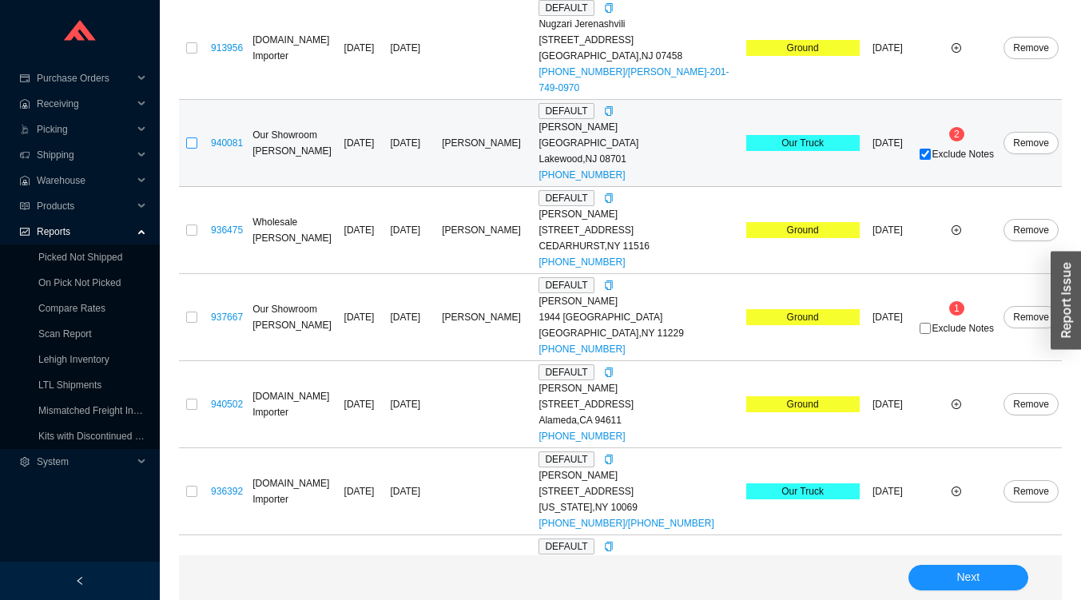
click at [189, 149] on input "checkbox" at bounding box center [191, 142] width 11 height 11
checkbox input "true"
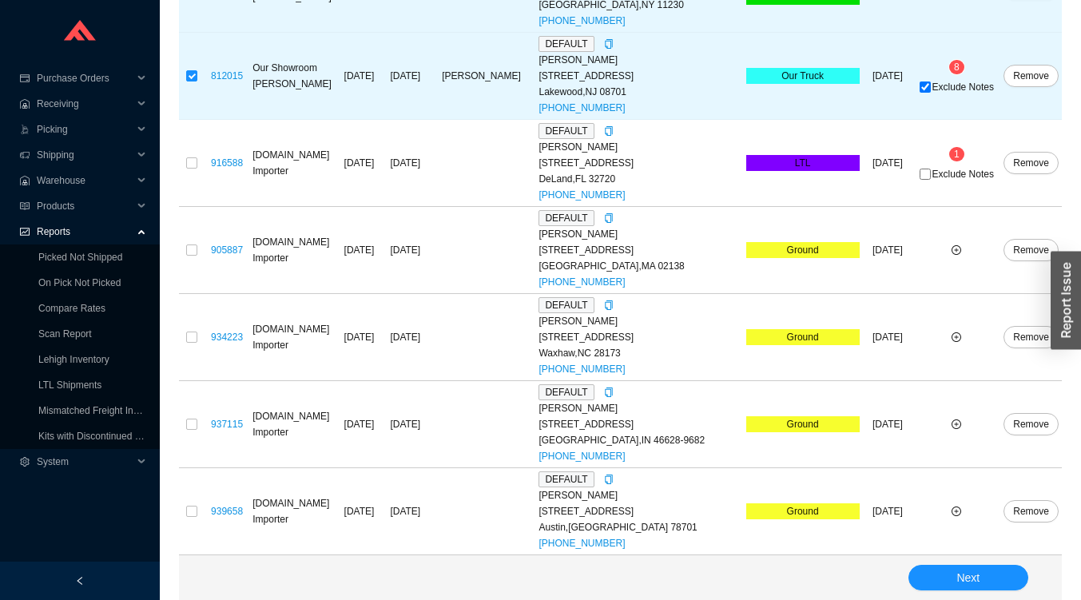
scroll to position [3139, 0]
click at [1011, 571] on button "Next" at bounding box center [969, 578] width 120 height 26
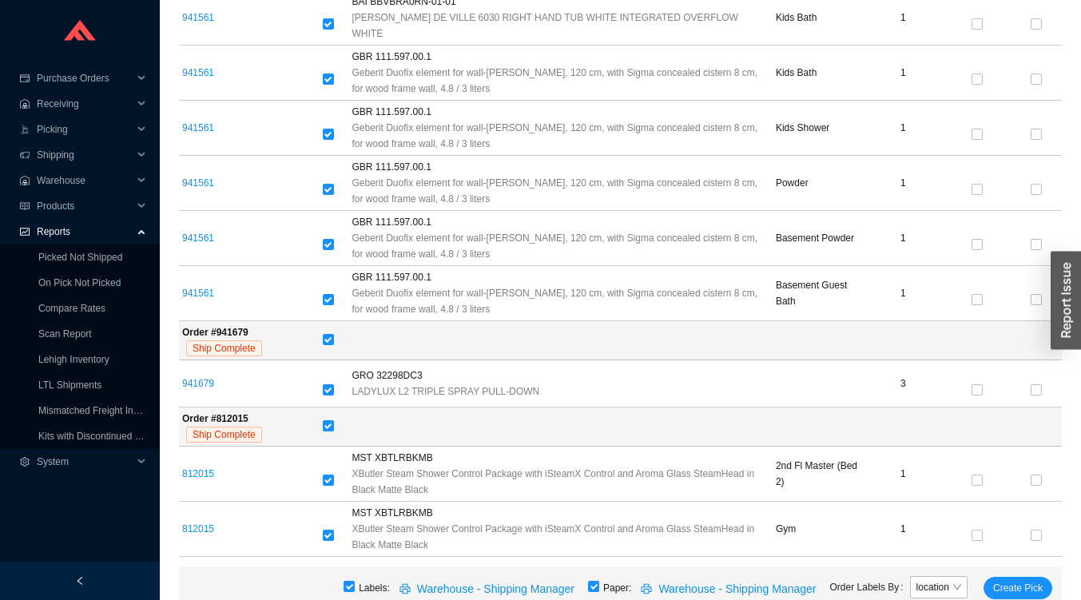
scroll to position [1016, 0]
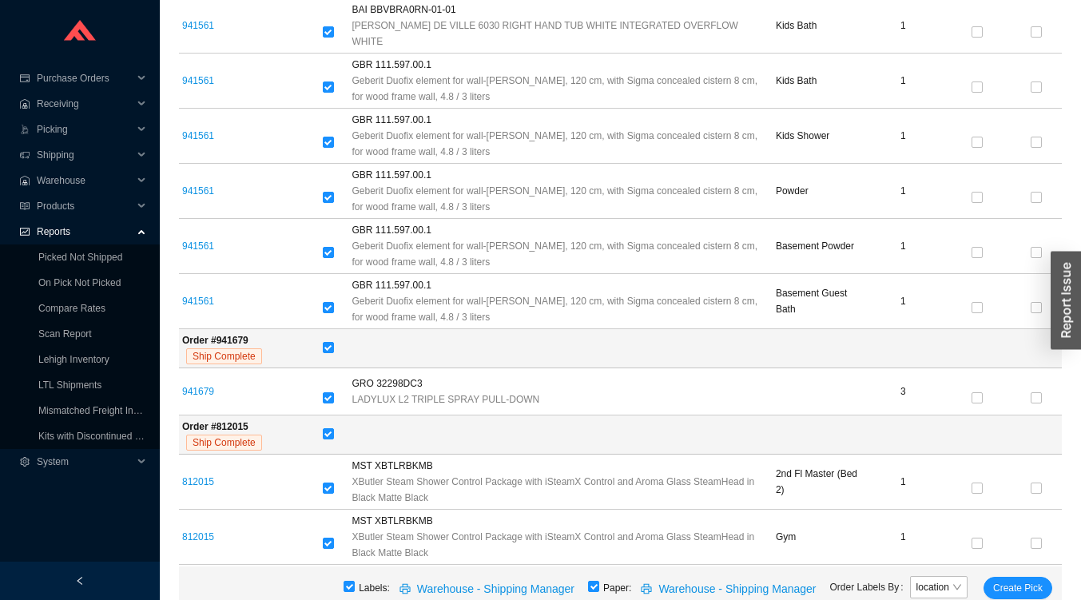
click at [268, 150] on td "941561" at bounding box center [249, 136] width 141 height 55
click at [1034, 588] on span "Create Pick" at bounding box center [1019, 588] width 50 height 16
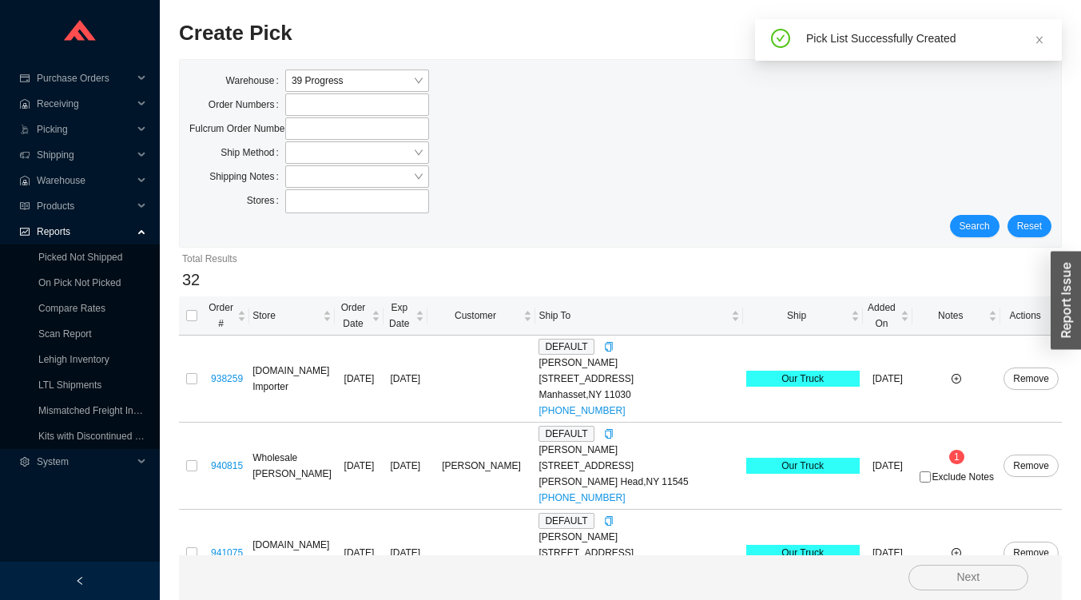
click at [82, 283] on link "On Pick Not Picked" at bounding box center [79, 282] width 82 height 11
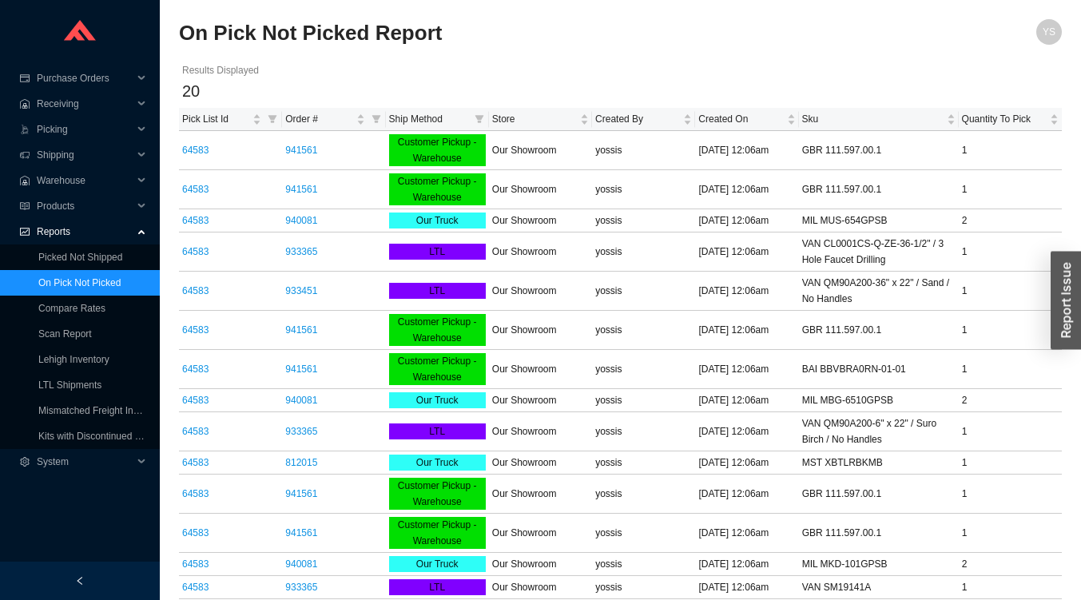
click at [186, 194] on link "64583" at bounding box center [195, 189] width 26 height 11
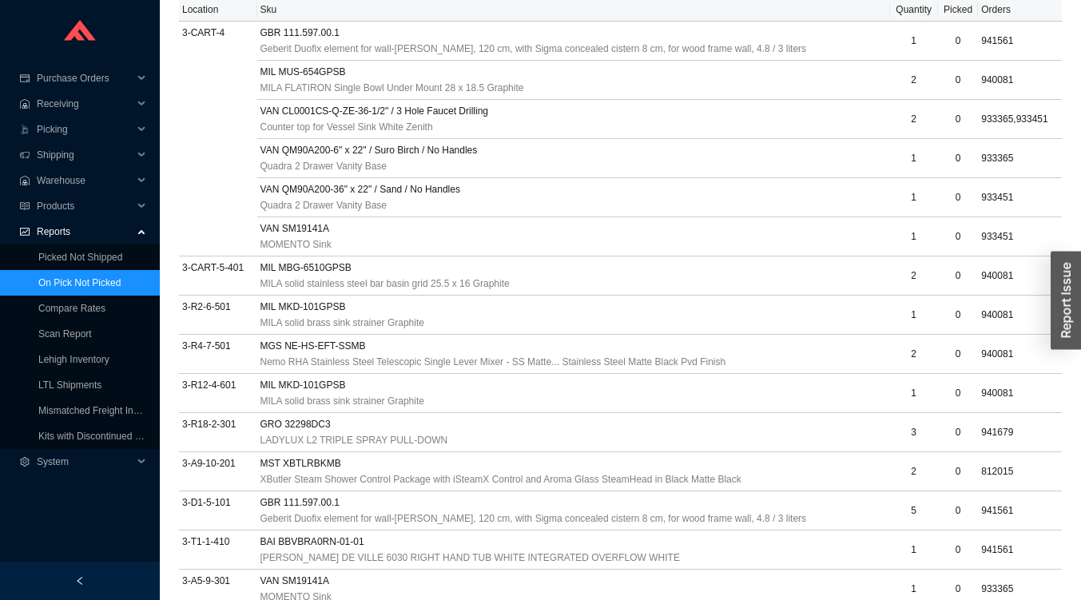
scroll to position [389, 0]
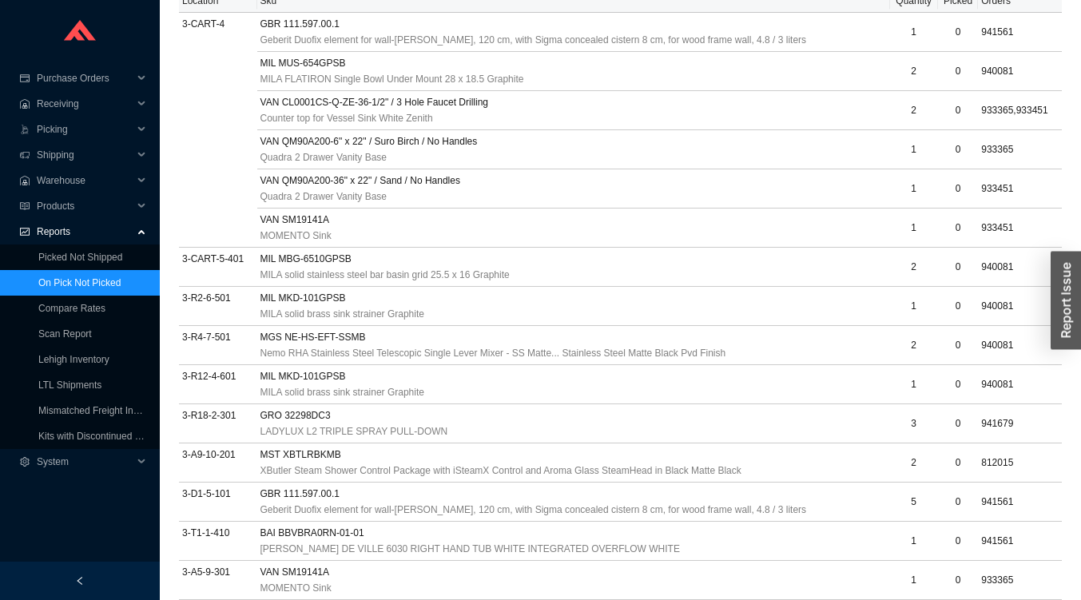
click at [269, 212] on span "VAN SM19141A" at bounding box center [296, 220] width 70 height 16
